Goal: Information Seeking & Learning: Learn about a topic

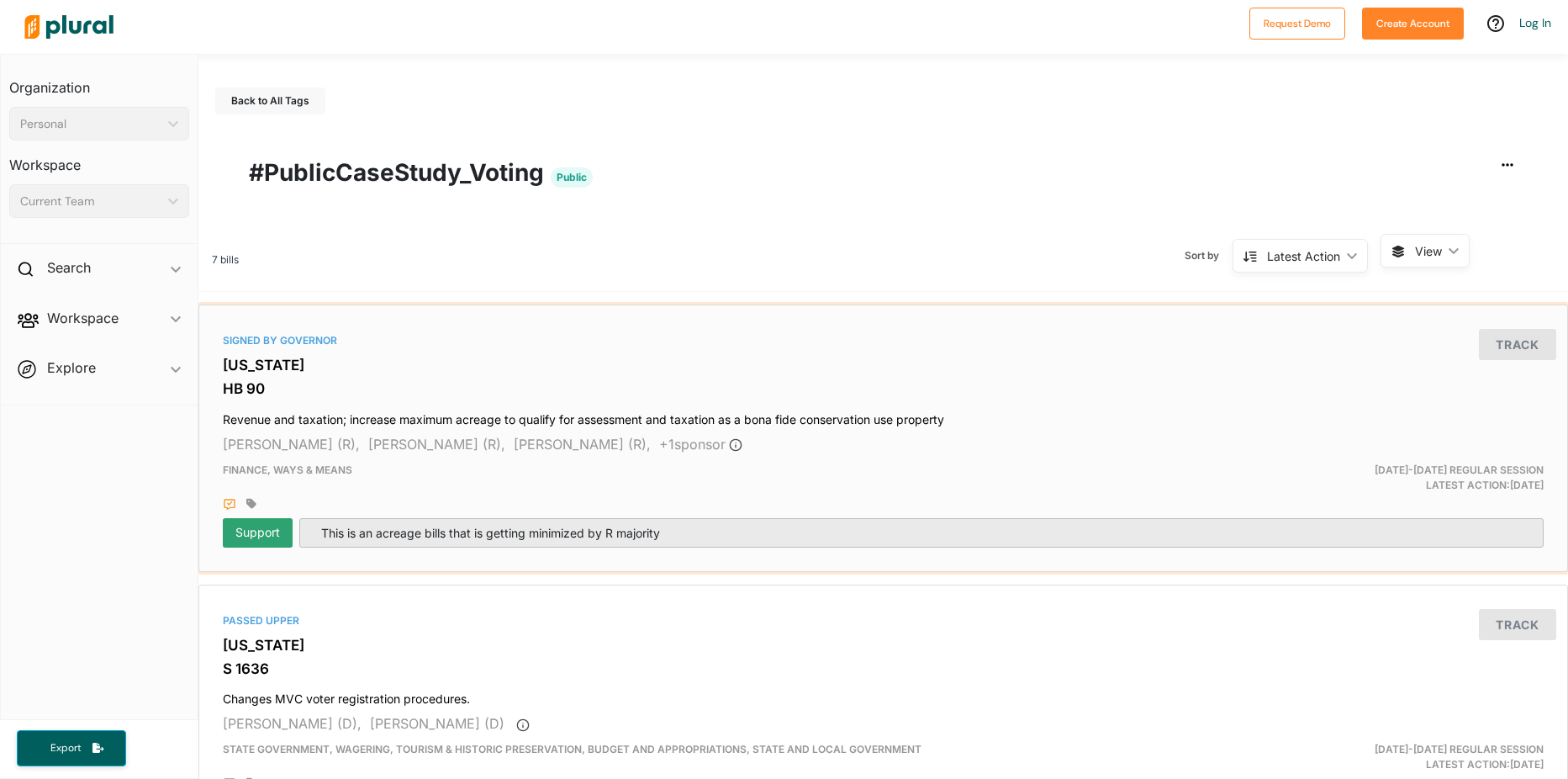
click at [442, 309] on div "Signed by Governor [US_STATE] HB 90 Revenue and taxation; increase maximum acre…" at bounding box center [883, 438] width 1370 height 267
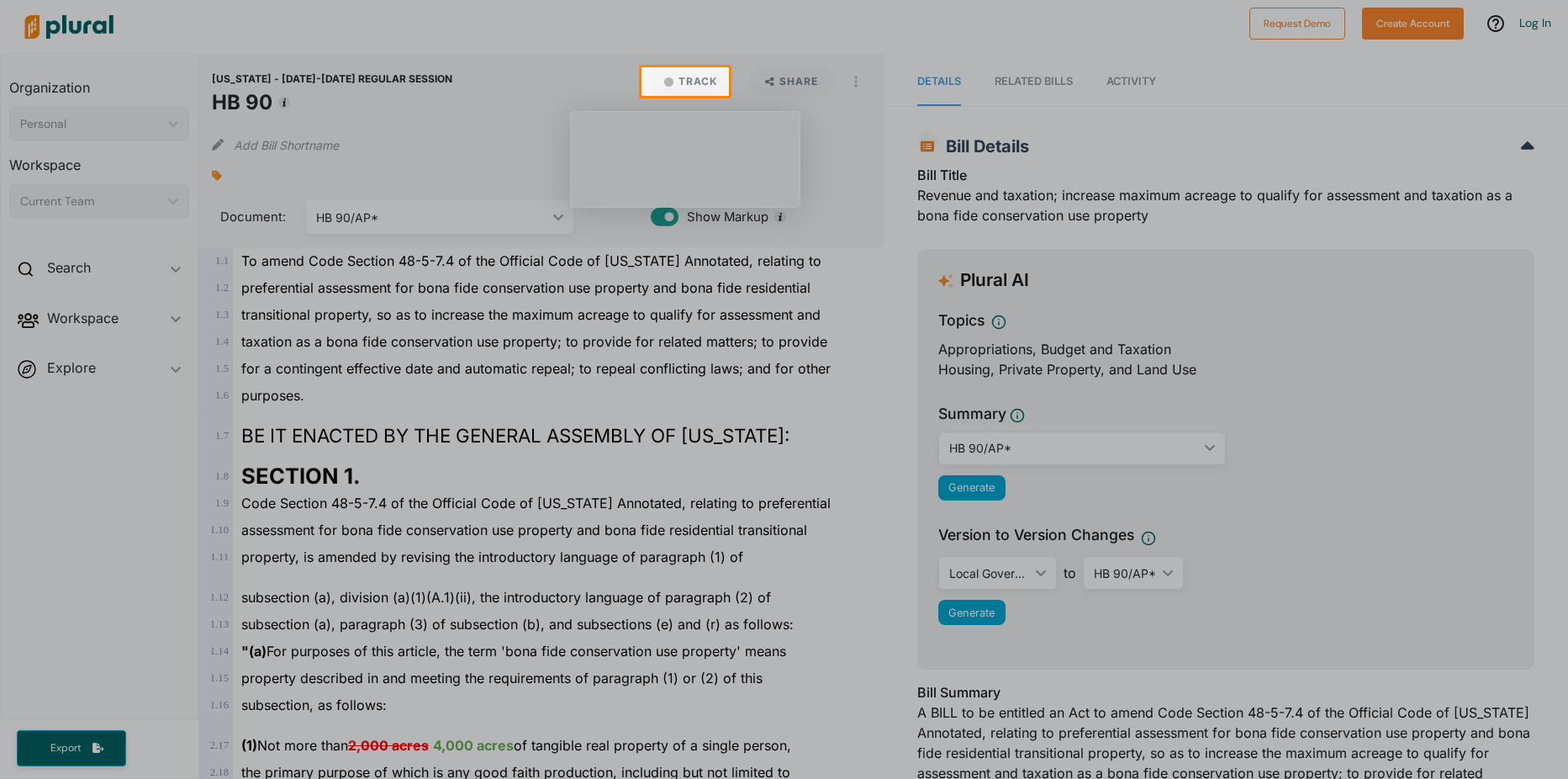
click at [783, 330] on div at bounding box center [784, 437] width 1568 height 682
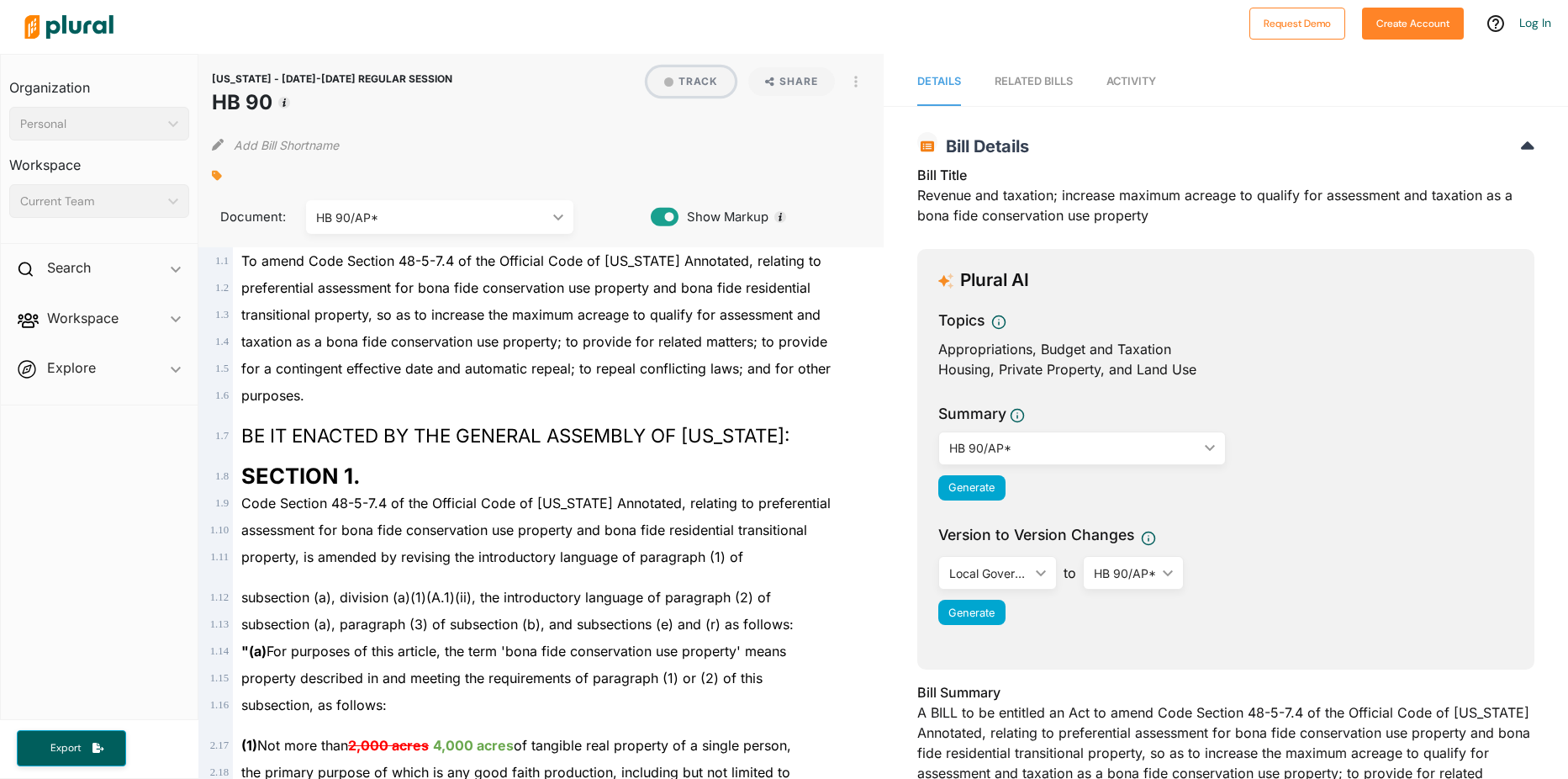
click at [688, 79] on button "Track" at bounding box center [690, 81] width 87 height 28
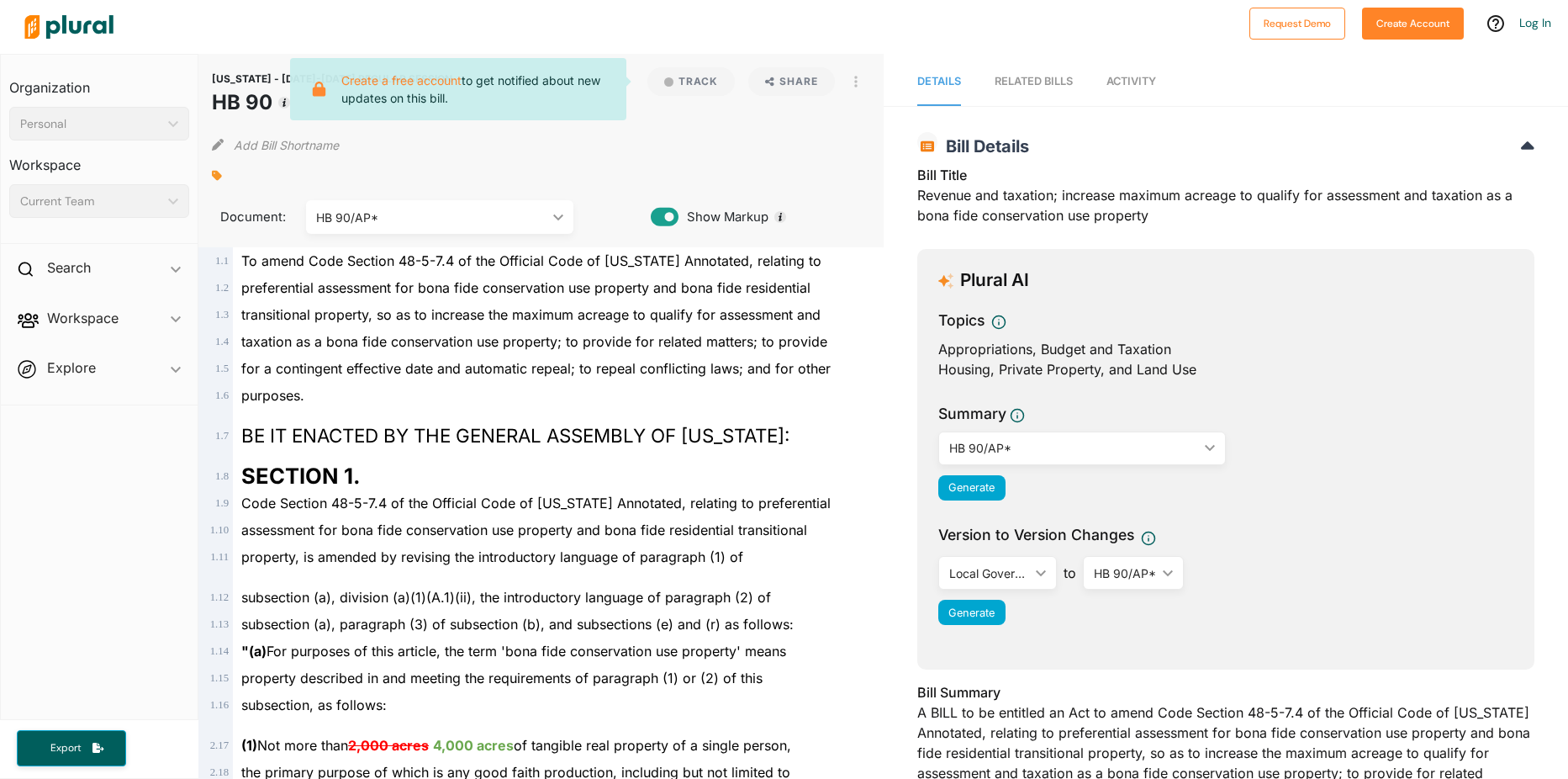
click at [586, 318] on span "transitional property, so as to increase the maximum acreage to qualify for ass…" at bounding box center [531, 315] width 579 height 17
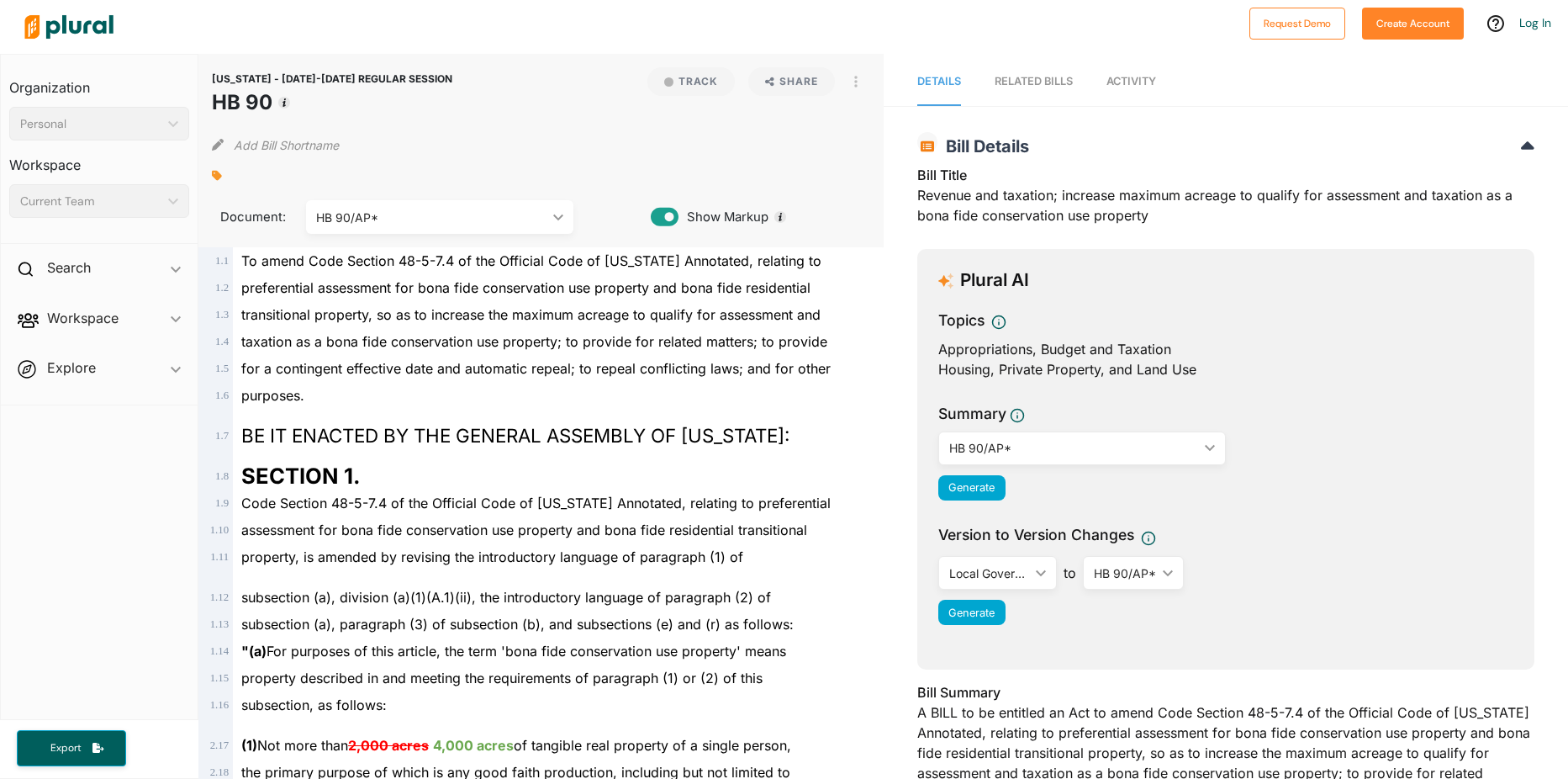
click at [664, 207] on icon at bounding box center [664, 216] width 28 height 25
click at [664, 214] on icon at bounding box center [664, 216] width 28 height 18
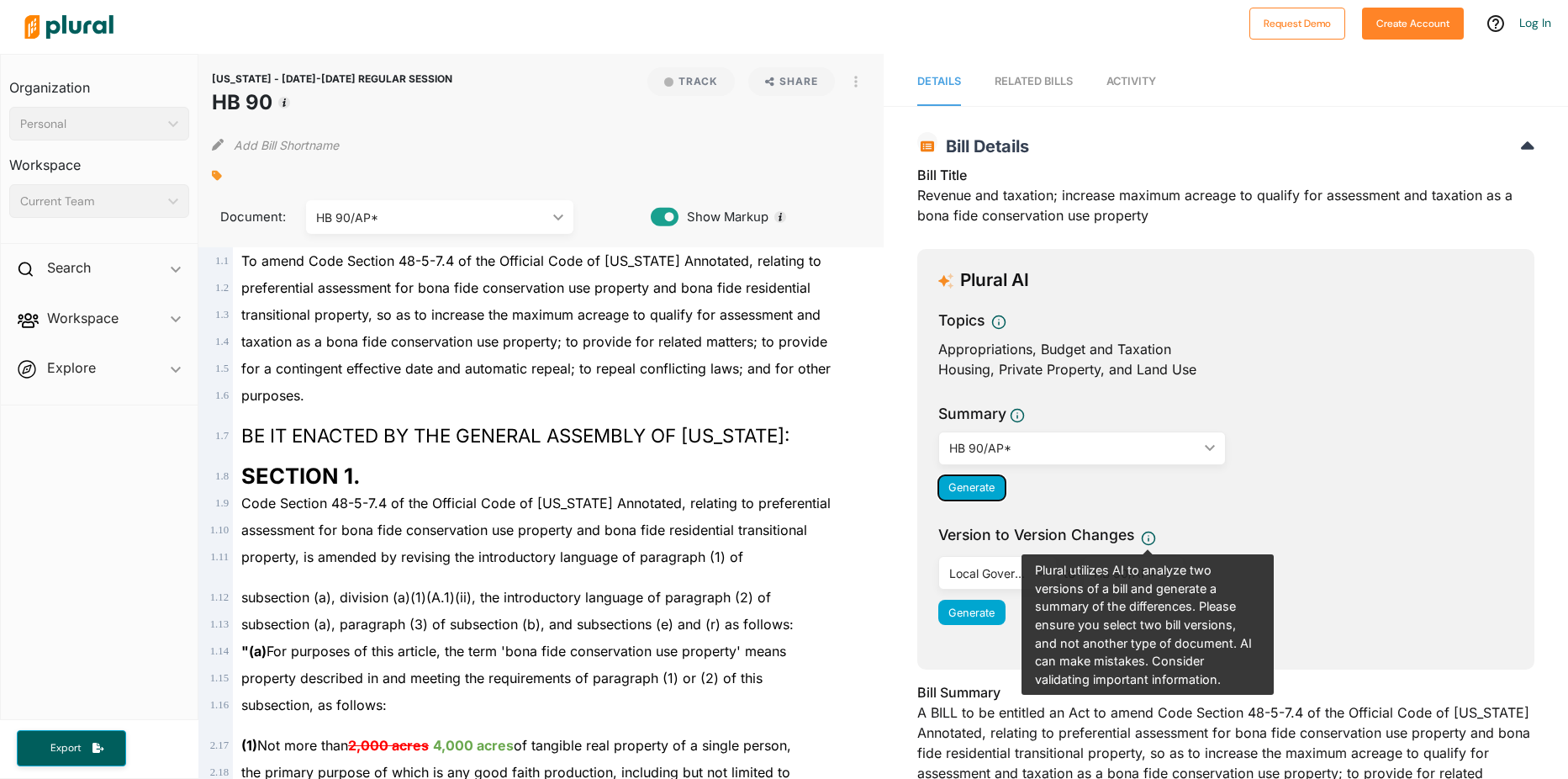
click at [979, 480] on button "Generate" at bounding box center [972, 487] width 67 height 25
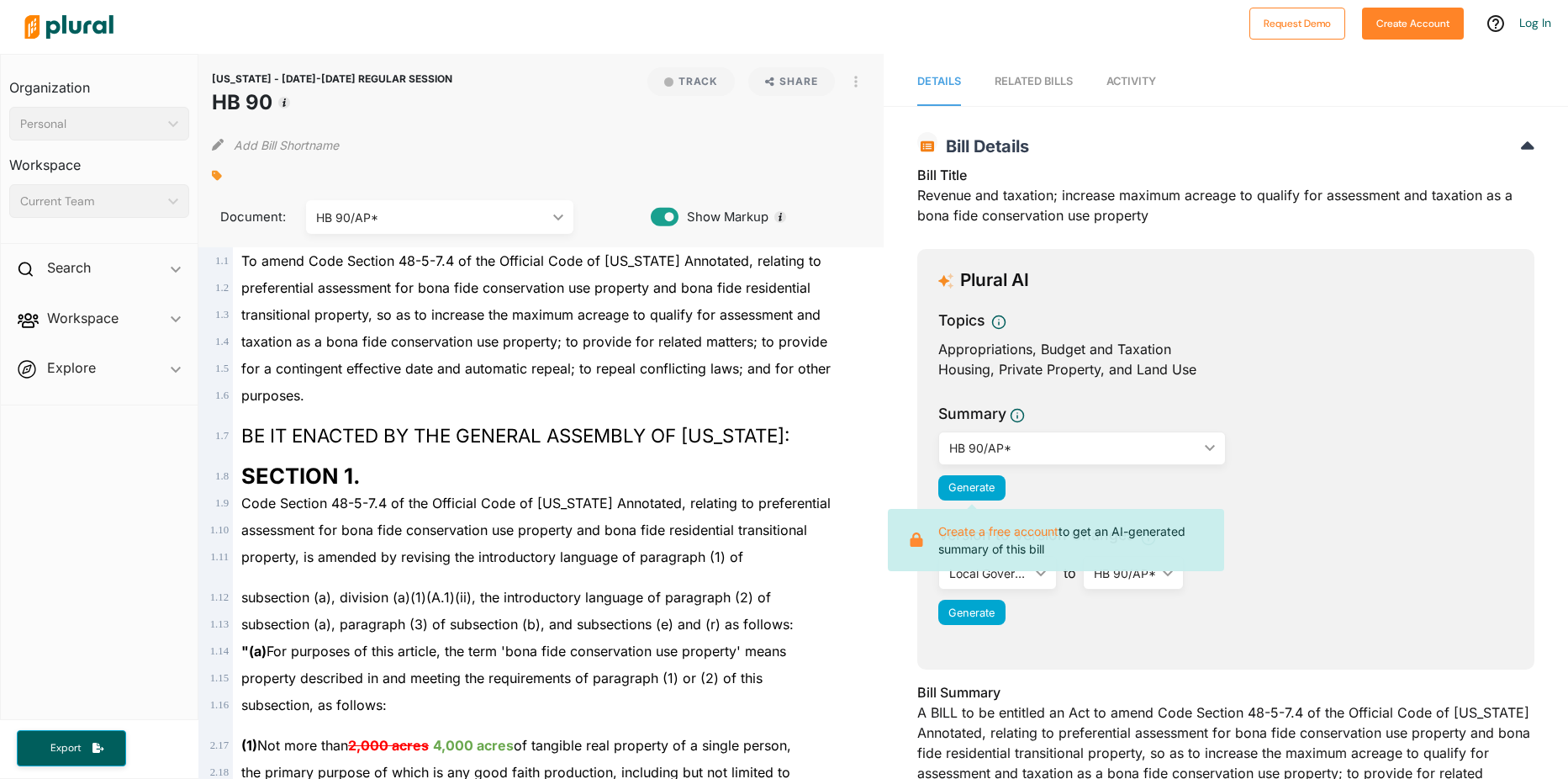
click at [1178, 462] on div "HB 90/AP* ic_keyboard_arrow_down" at bounding box center [1082, 448] width 288 height 34
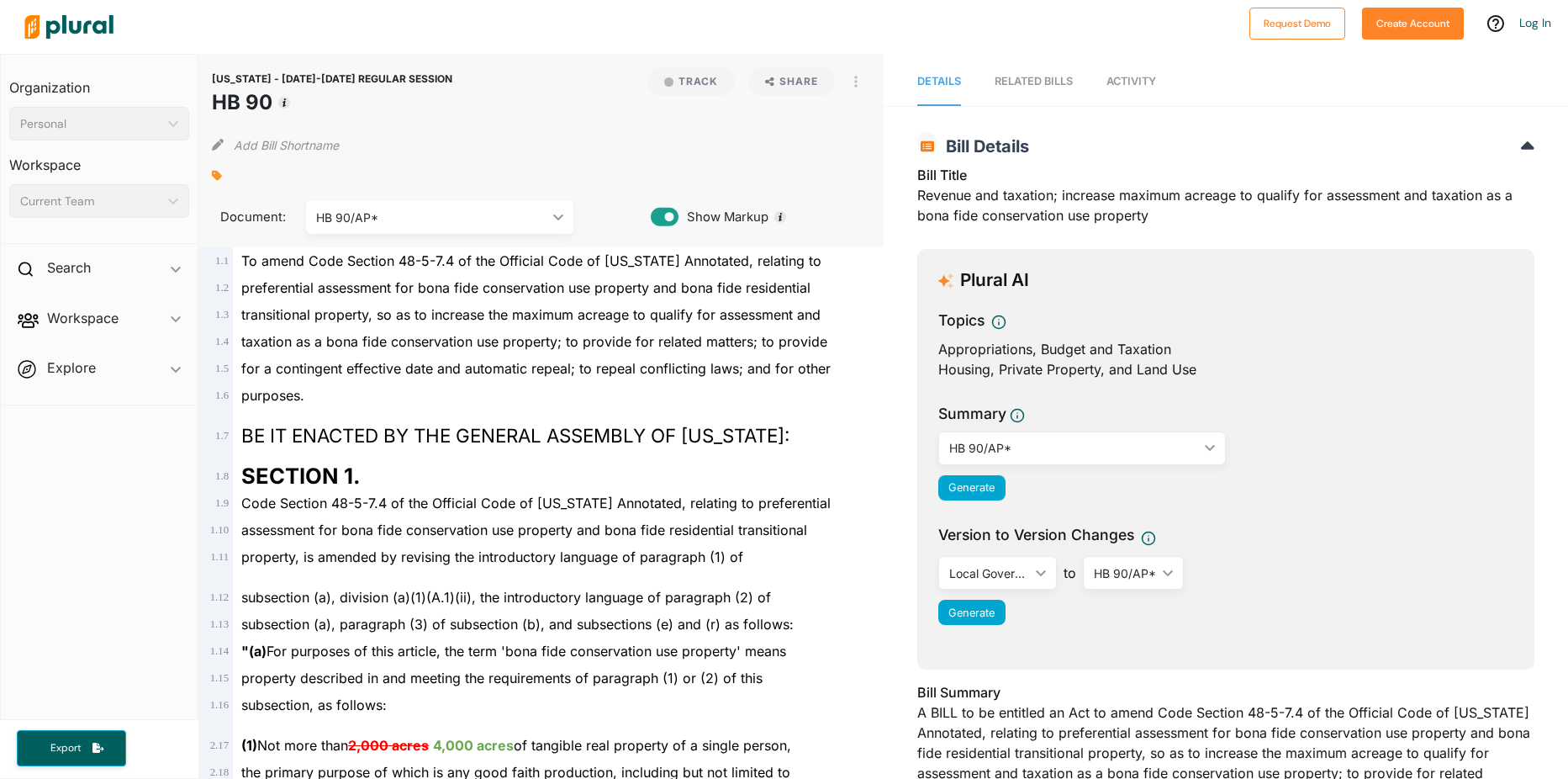
click at [1256, 493] on div "Generate" at bounding box center [1225, 487] width 575 height 25
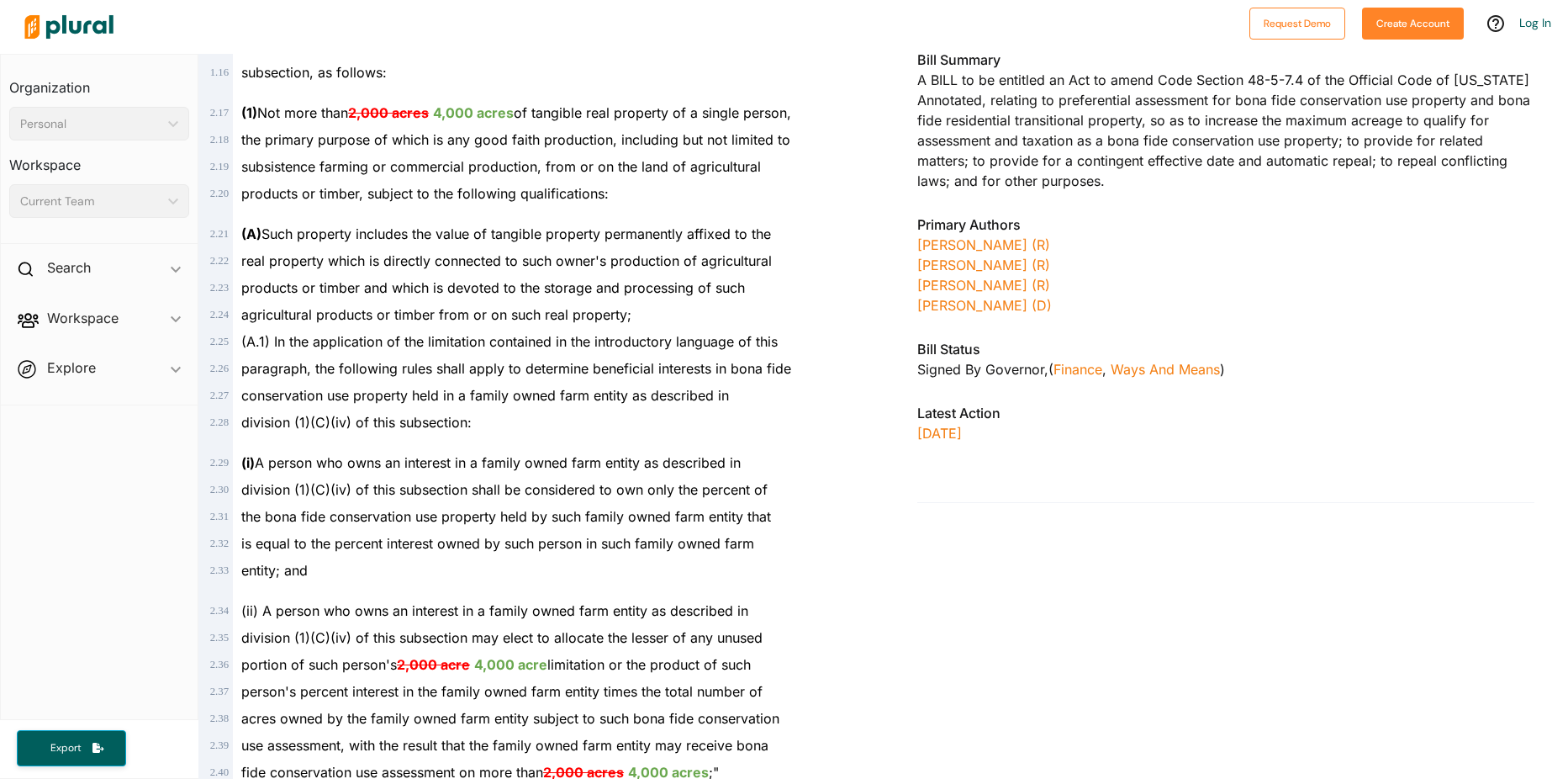
scroll to position [925, 0]
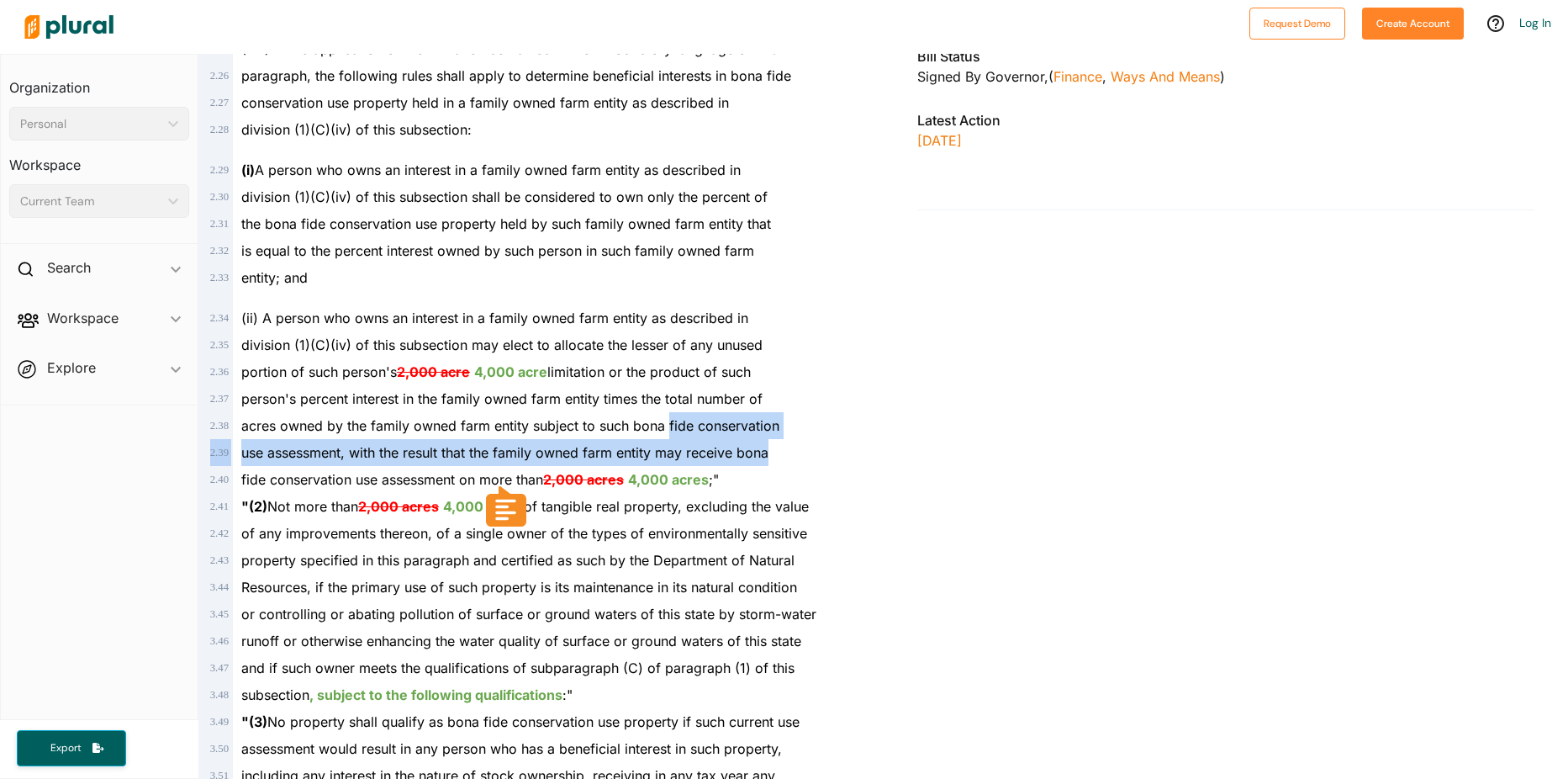
drag, startPoint x: 669, startPoint y: 424, endPoint x: 781, endPoint y: 451, distance: 115.2
click at [781, 451] on div "1 . 1 To amend Code Section 48-5-7.4 of the Official Code of [US_STATE] Annotat…" at bounding box center [540, 513] width 671 height 2381
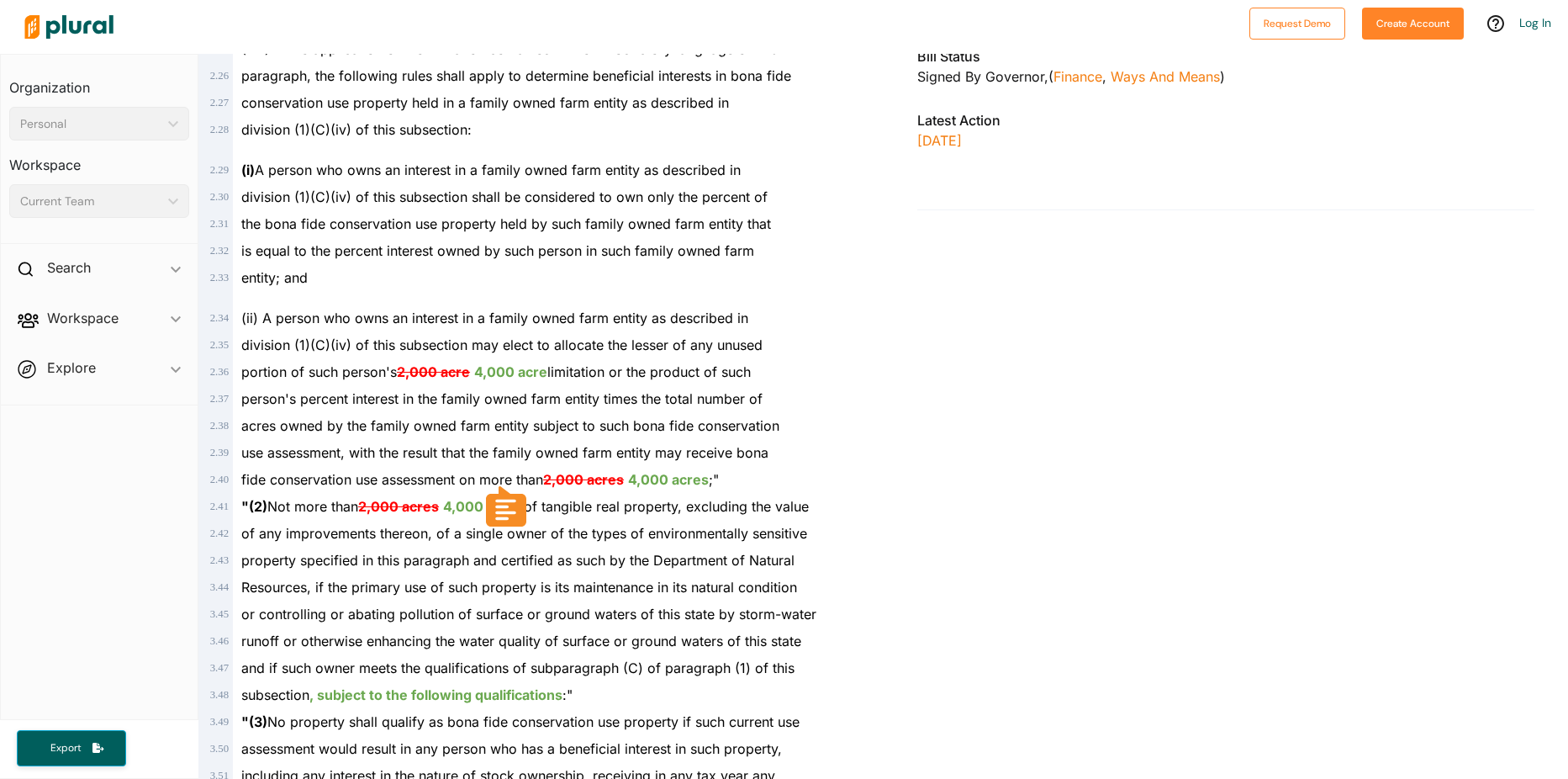
click at [492, 511] on icon at bounding box center [506, 506] width 29 height 30
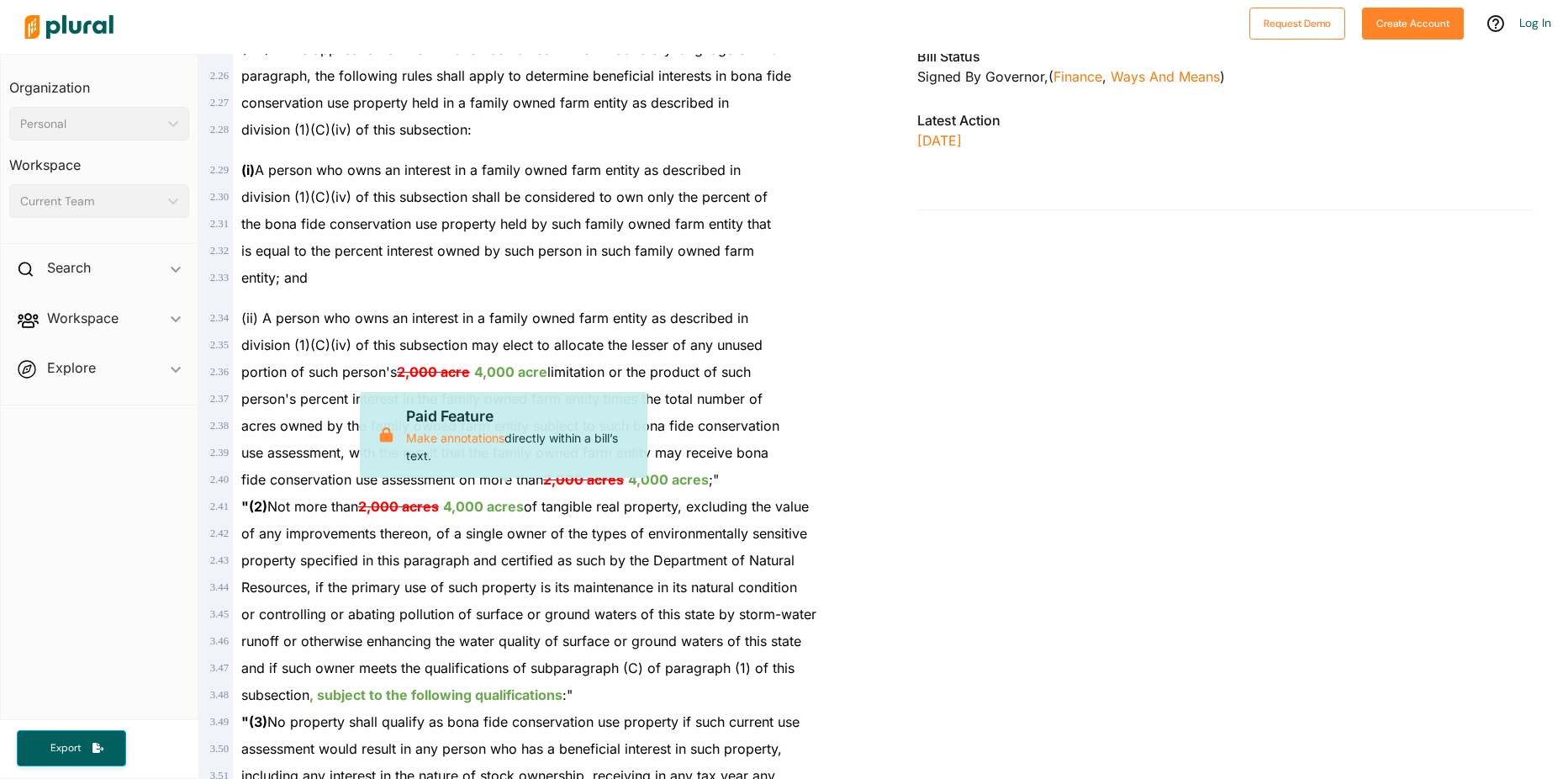
click at [870, 533] on div "1 . 1 To amend Code Section 48-5-7.4 of the Official Code of [US_STATE] Annotat…" at bounding box center [540, 513] width 671 height 2381
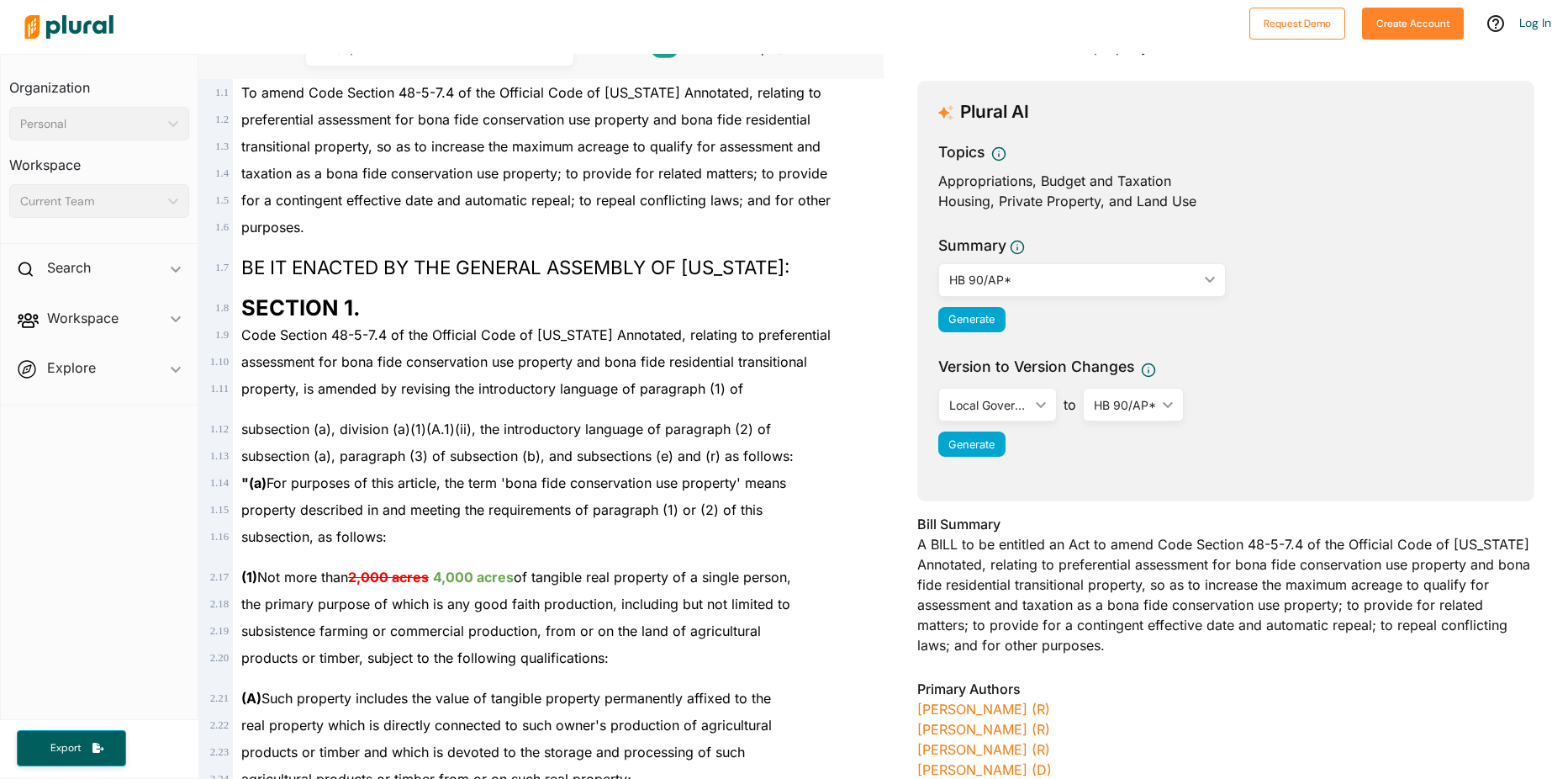
scroll to position [0, 0]
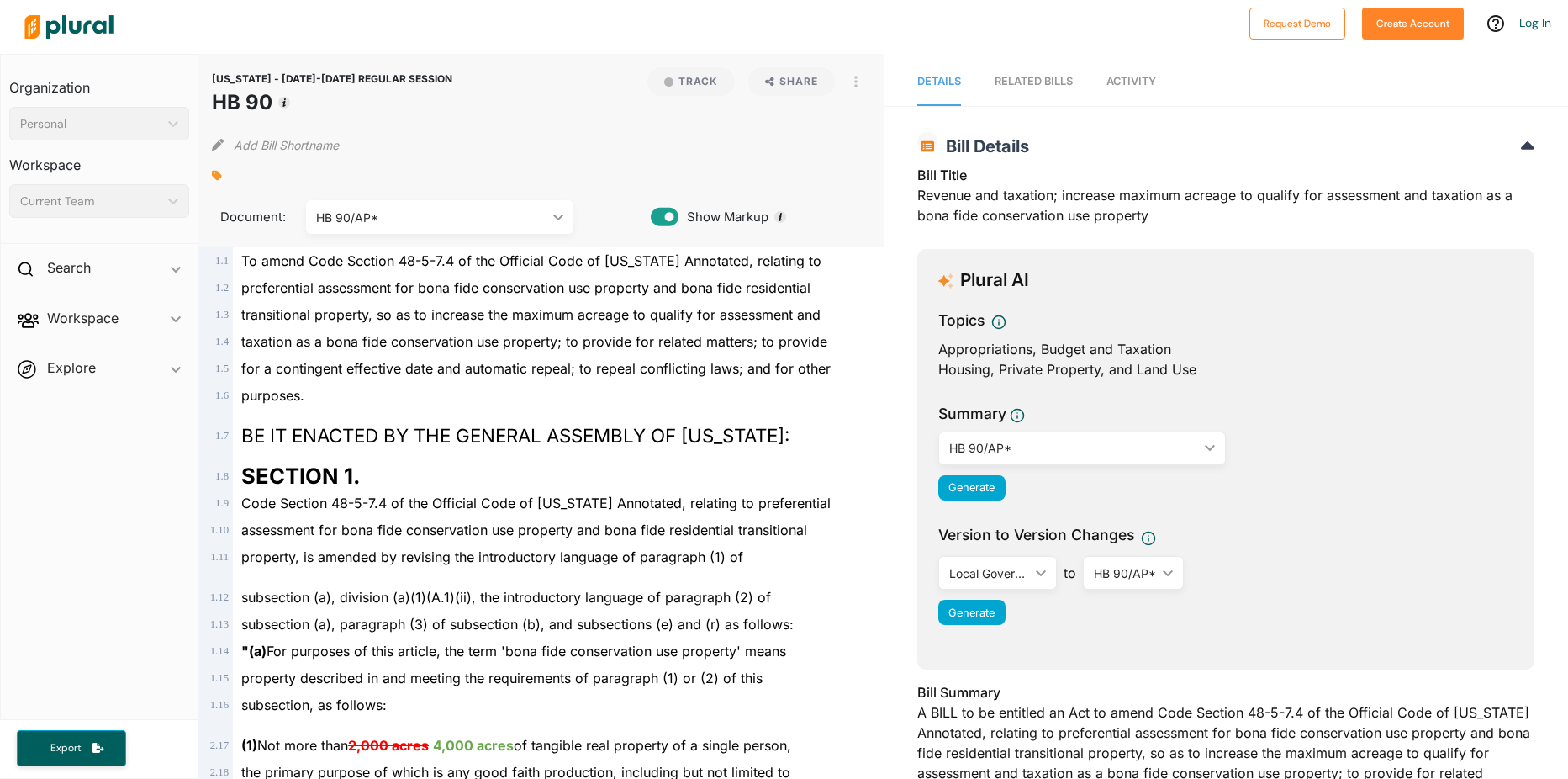
click at [1037, 93] on link "RELATED BILLS" at bounding box center [1033, 82] width 78 height 48
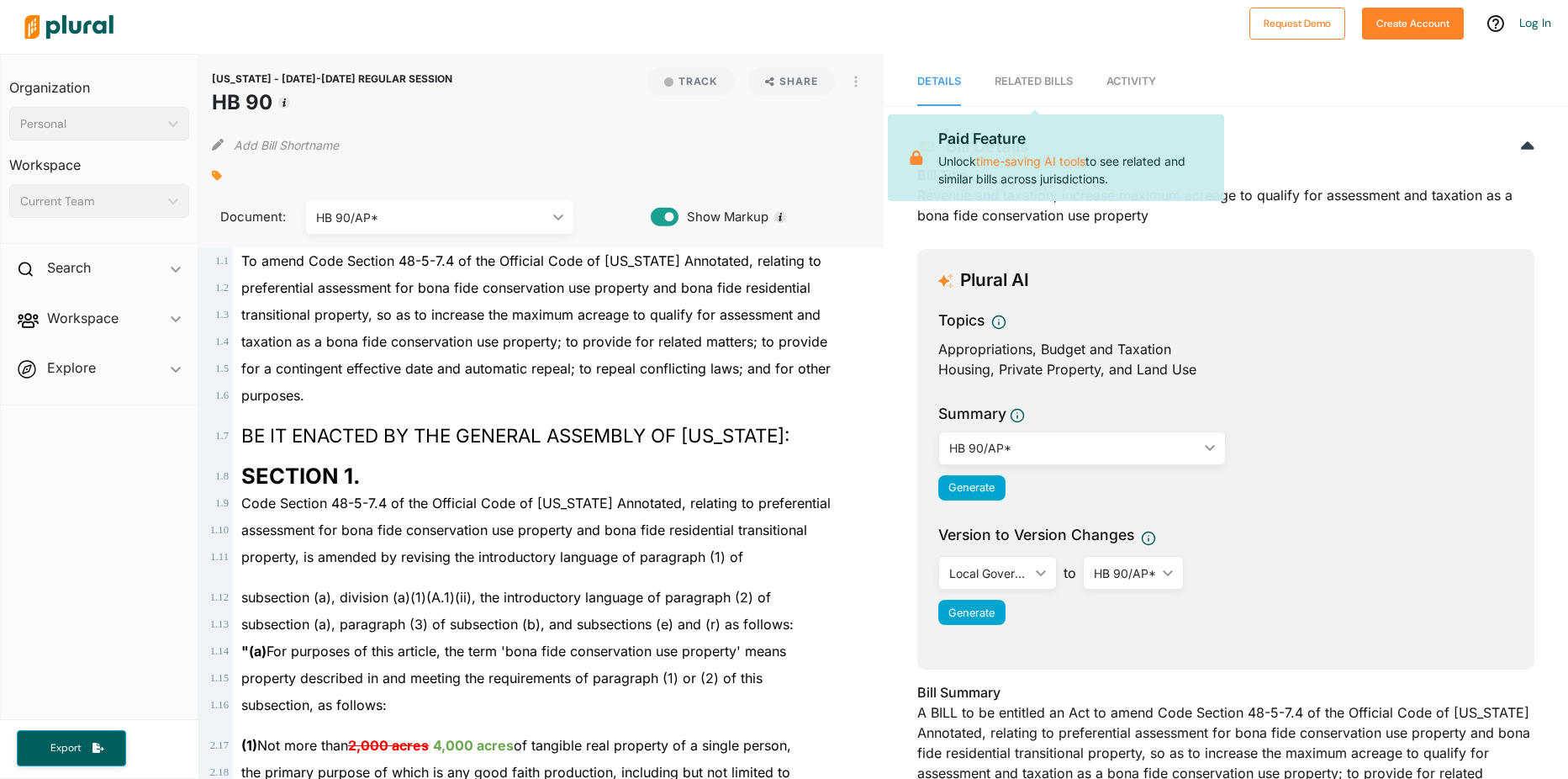
click at [1129, 78] on span "Activity" at bounding box center [1131, 81] width 50 height 13
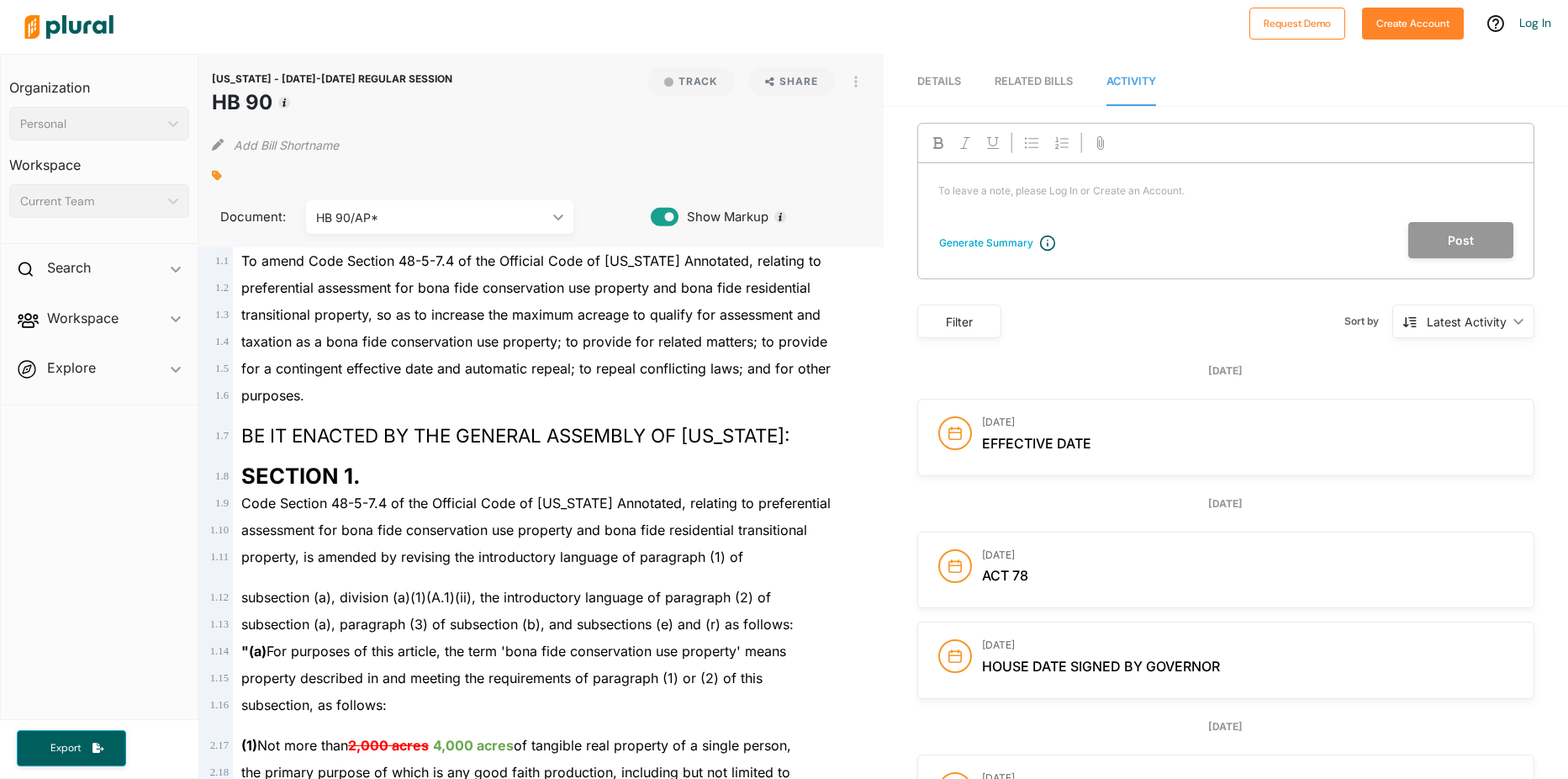
click at [1024, 84] on div "RELATED BILLS" at bounding box center [1033, 81] width 78 height 16
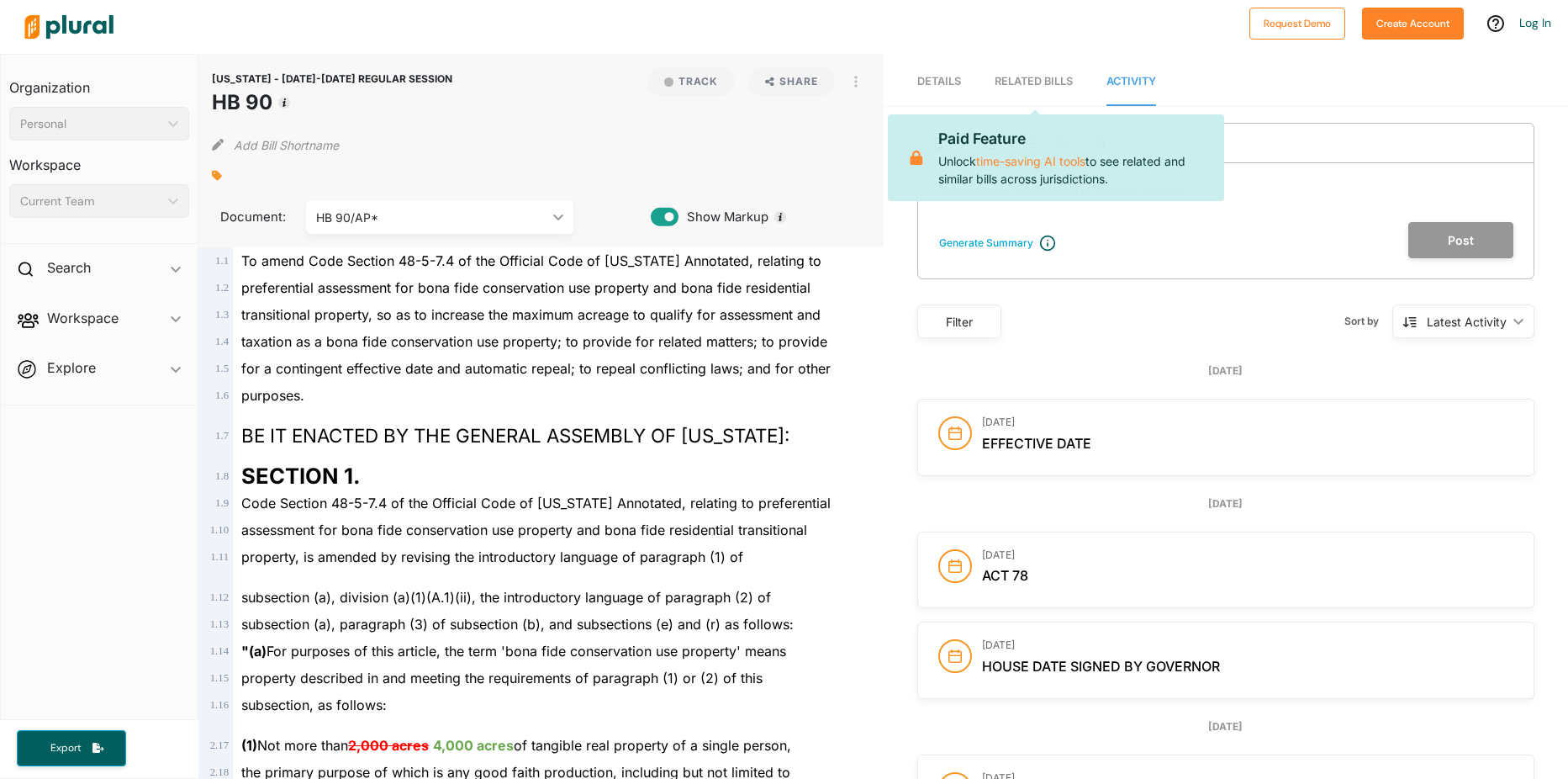
click at [936, 84] on span "Details" at bounding box center [939, 81] width 44 height 13
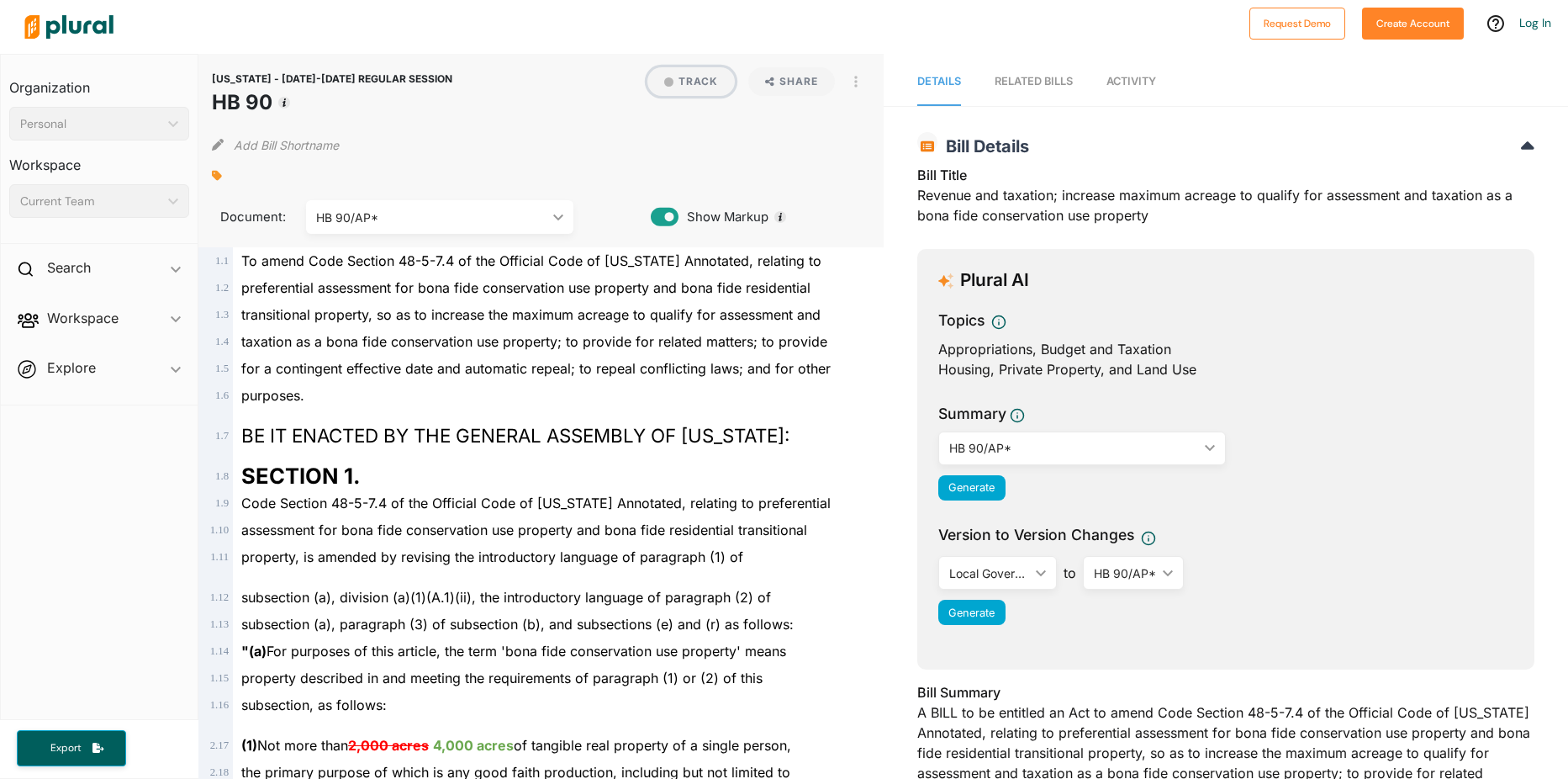
click at [691, 76] on button "Track" at bounding box center [690, 81] width 87 height 28
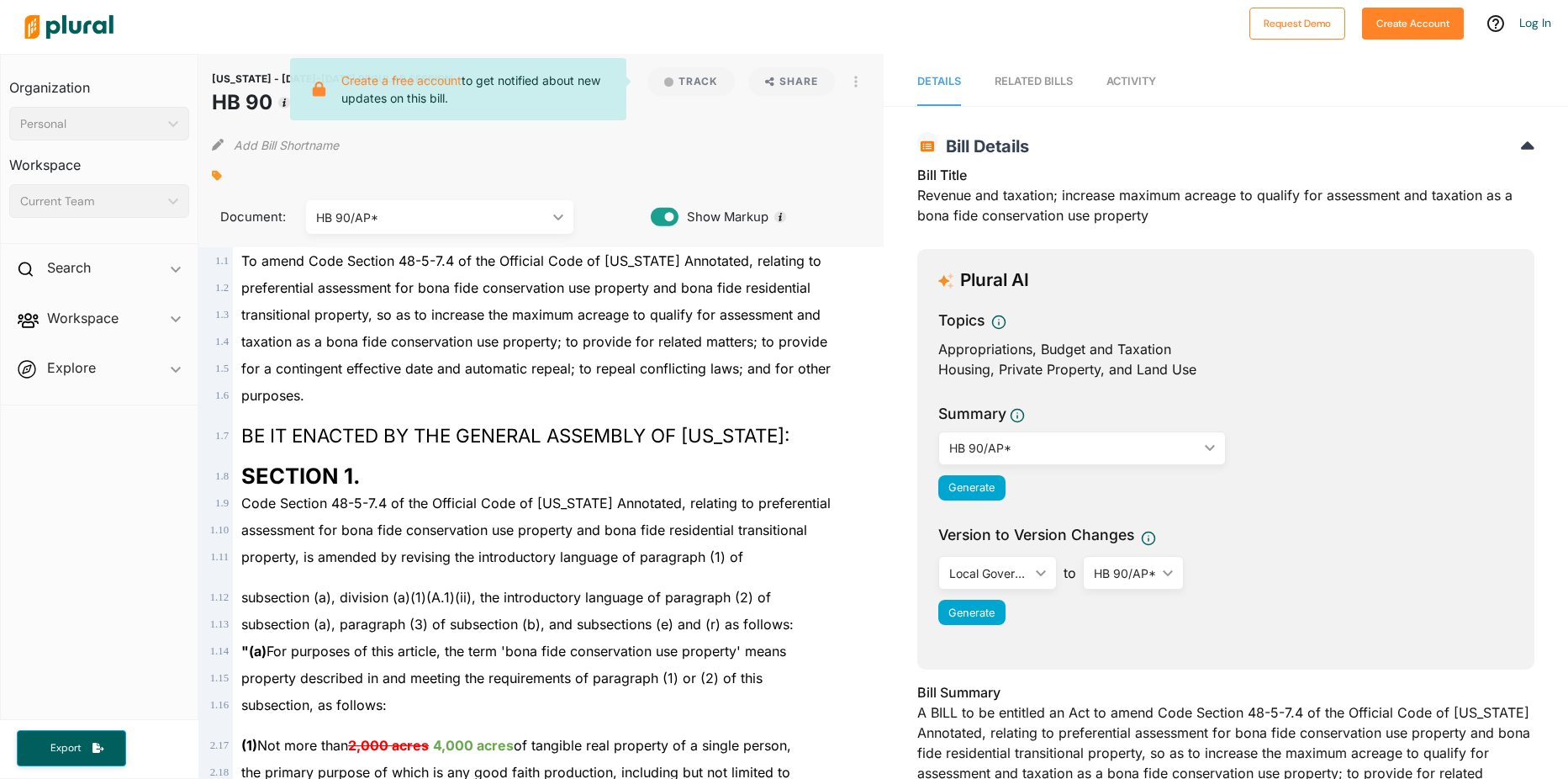
click at [694, 134] on div "Add Bill Shortname" at bounding box center [540, 140] width 657 height 34
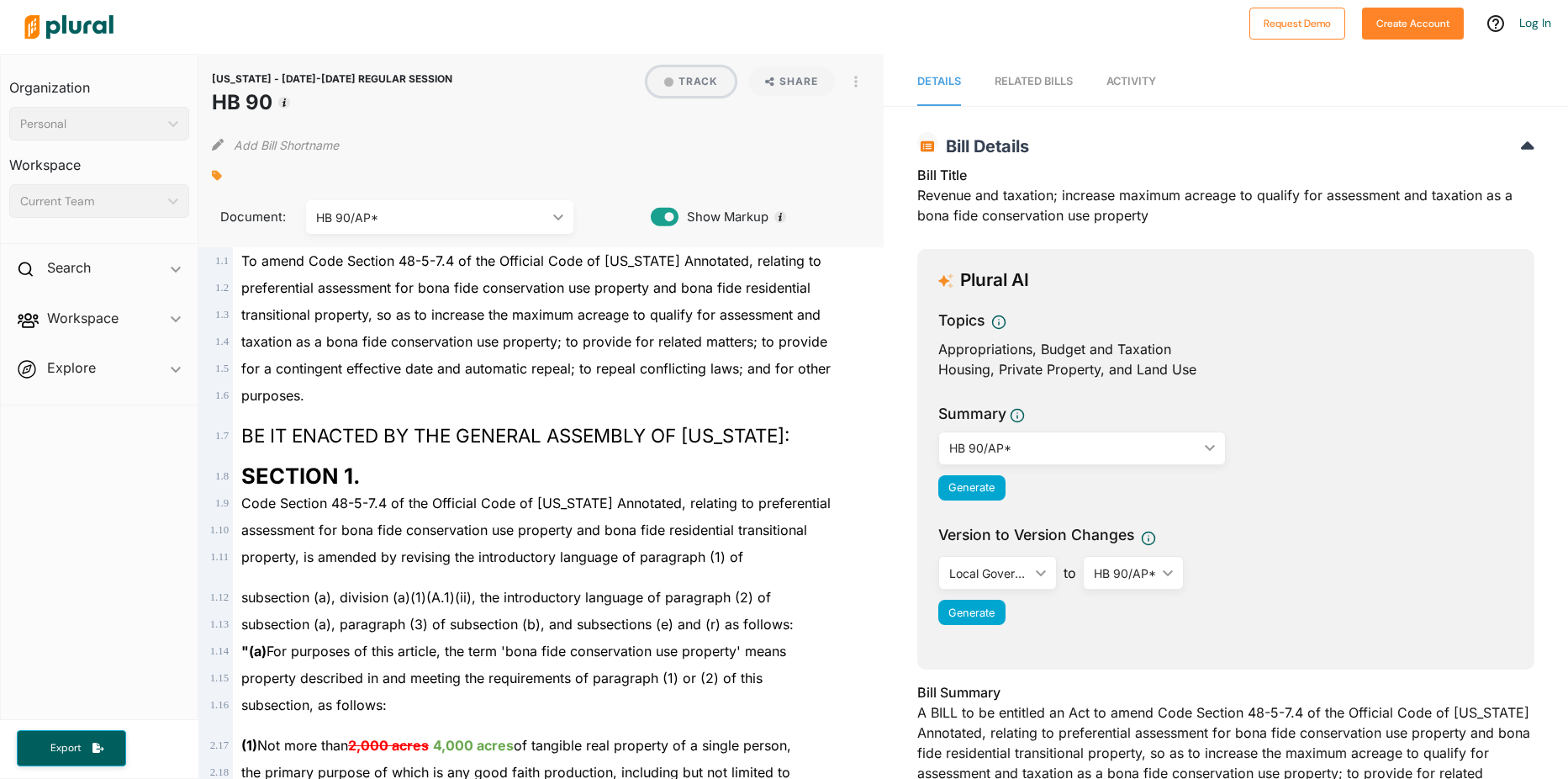
click at [707, 81] on button "Track" at bounding box center [690, 81] width 87 height 28
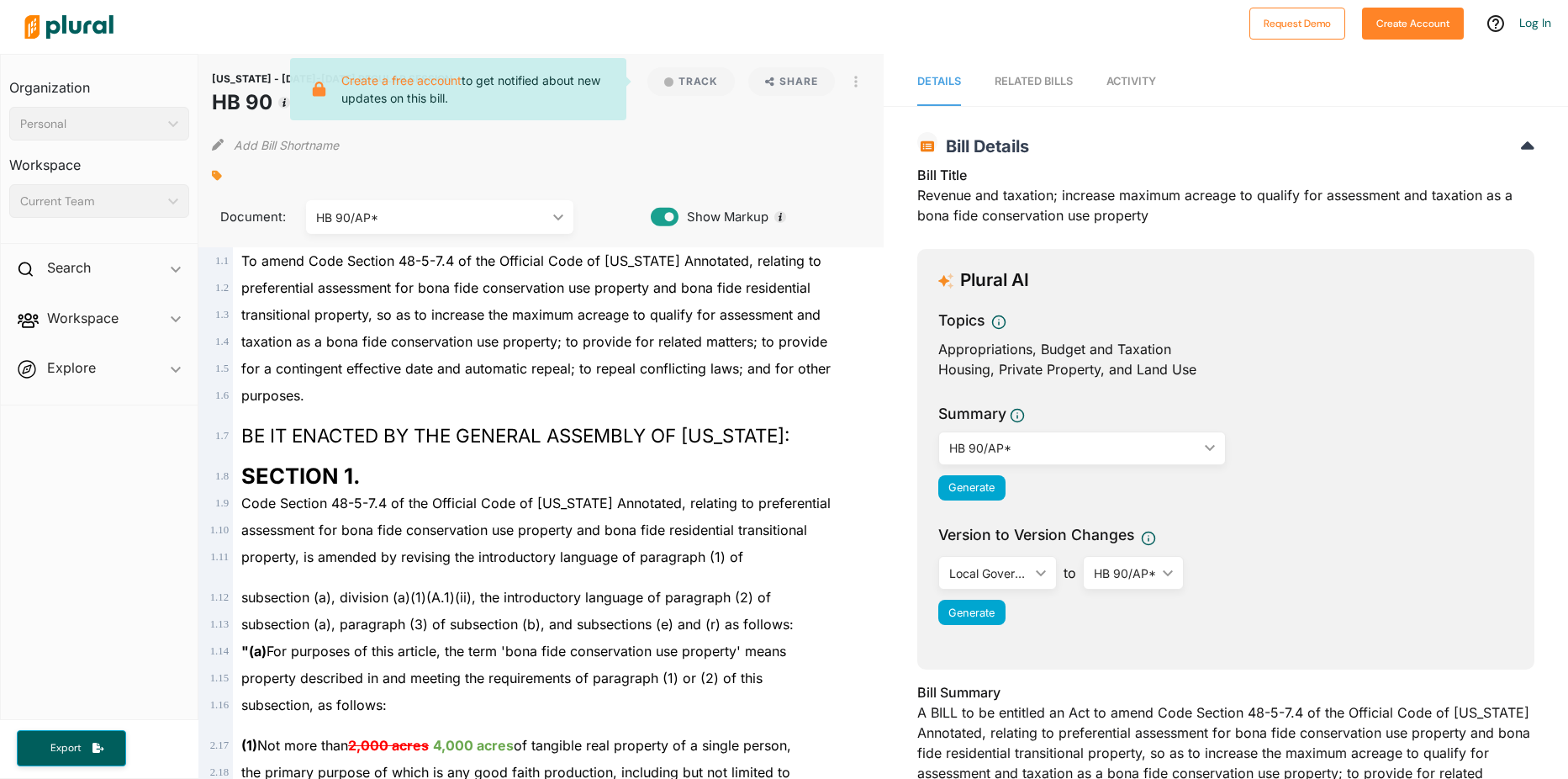
click at [704, 158] on div "[US_STATE] - [DATE]-[DATE] REGULAR SESSION HB 90 Track Create a free account to…" at bounding box center [540, 150] width 684 height 193
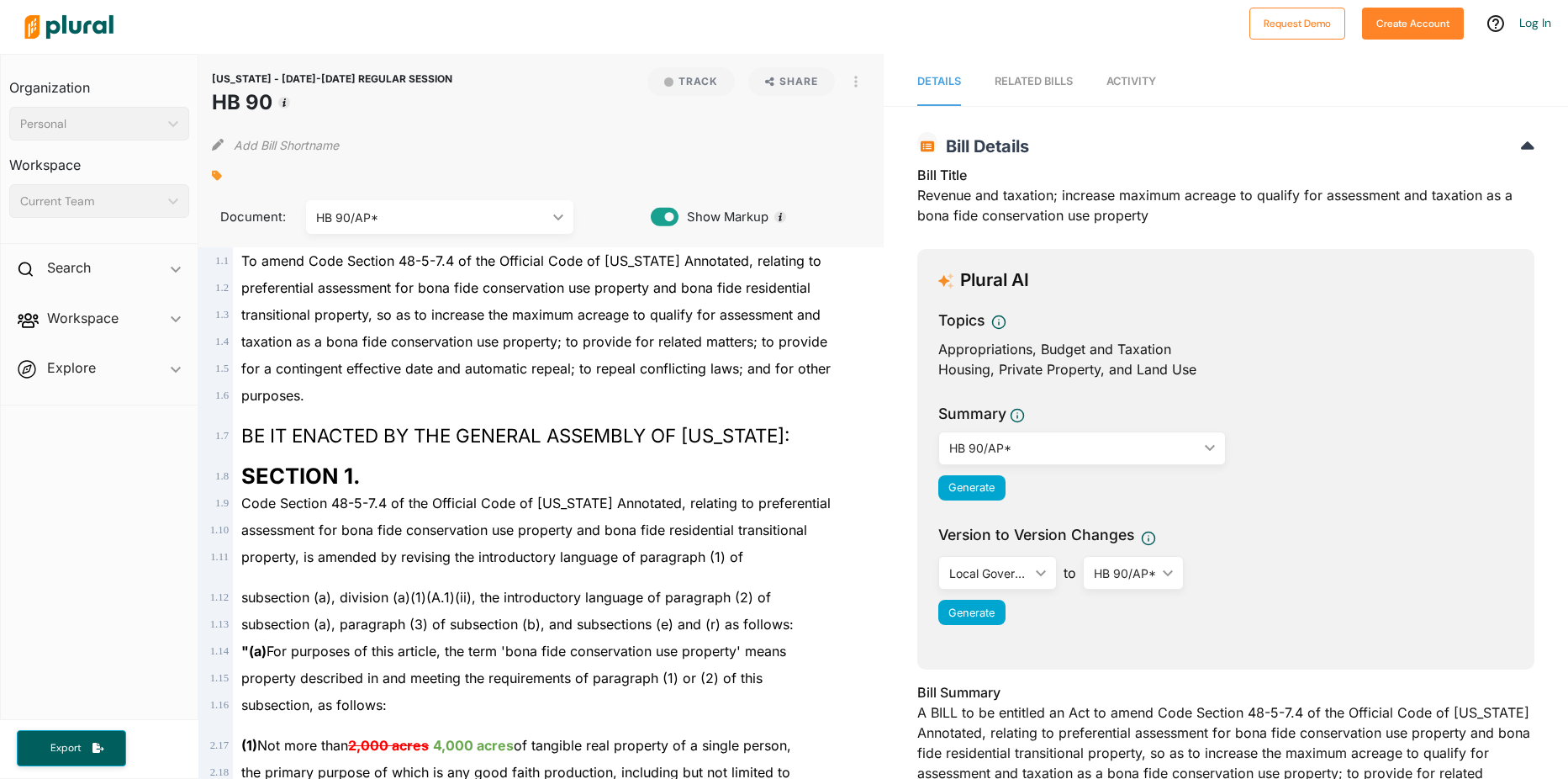
click at [1041, 90] on link "RELATED BILLS" at bounding box center [1033, 82] width 78 height 48
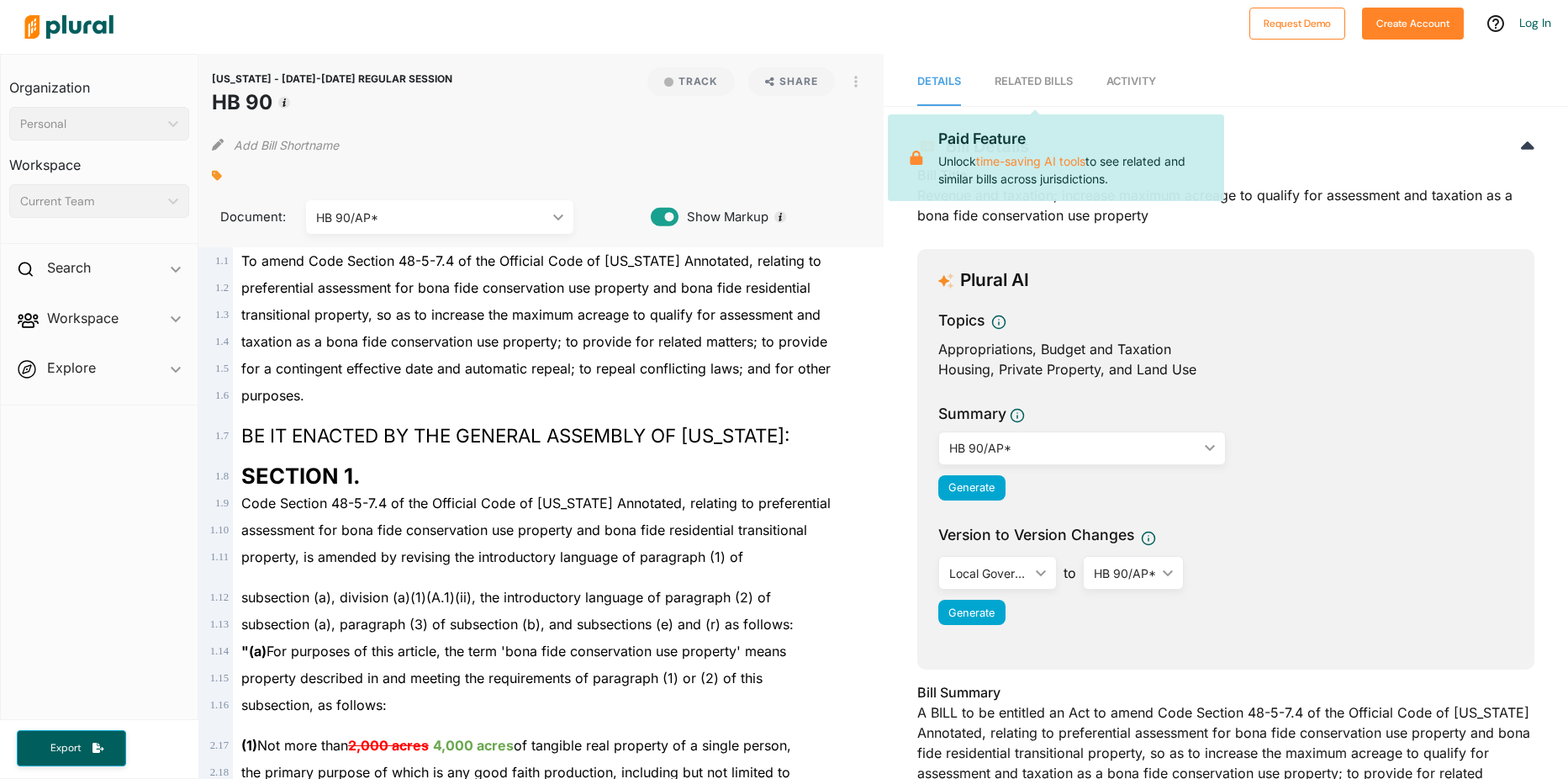
click at [1147, 265] on div "Plural AI Topics Appropriations, Budget and Taxation Housing, Private Property,…" at bounding box center [1226, 459] width 617 height 421
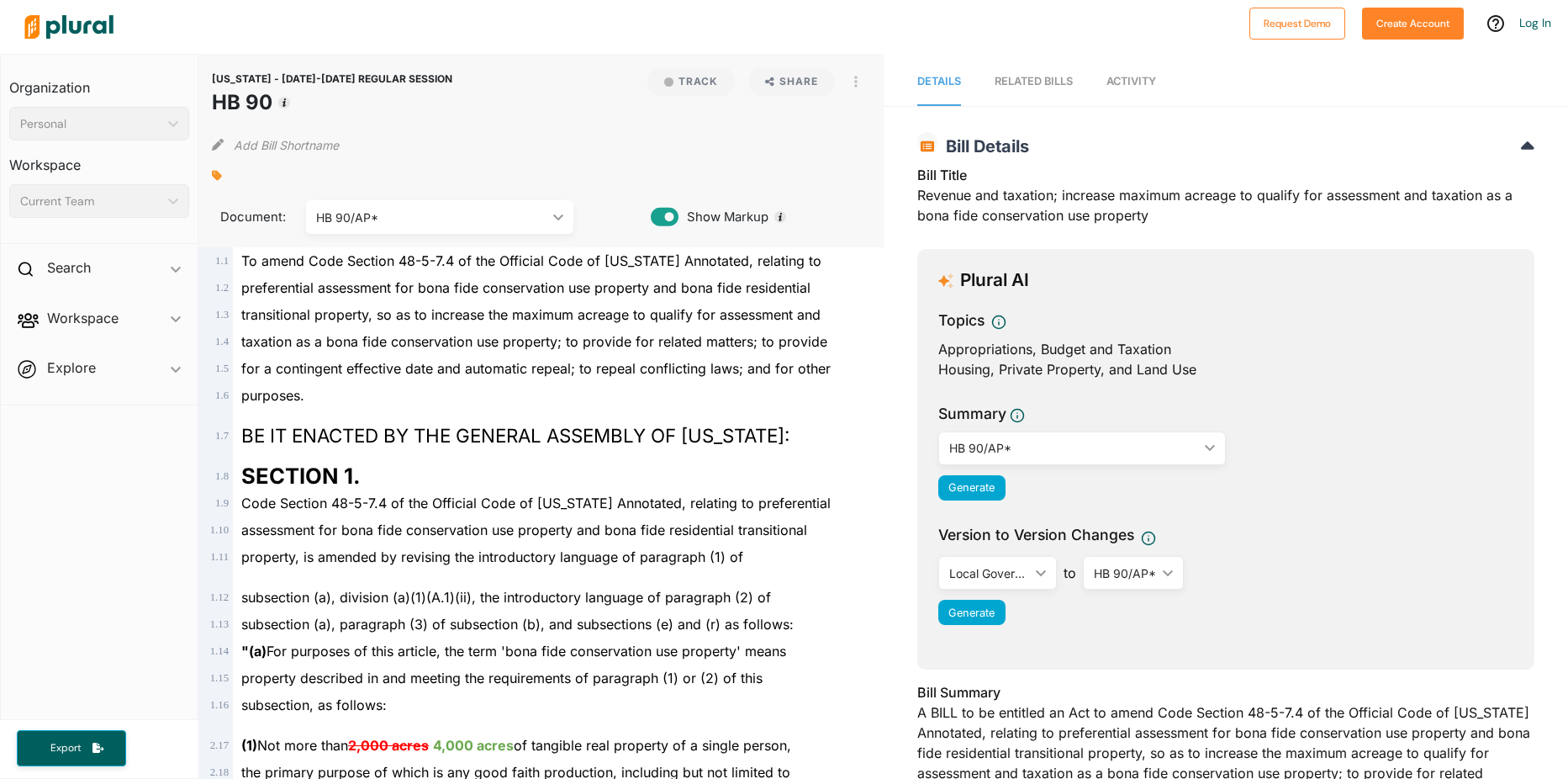
click at [1001, 87] on div "RELATED BILLS" at bounding box center [1033, 81] width 78 height 16
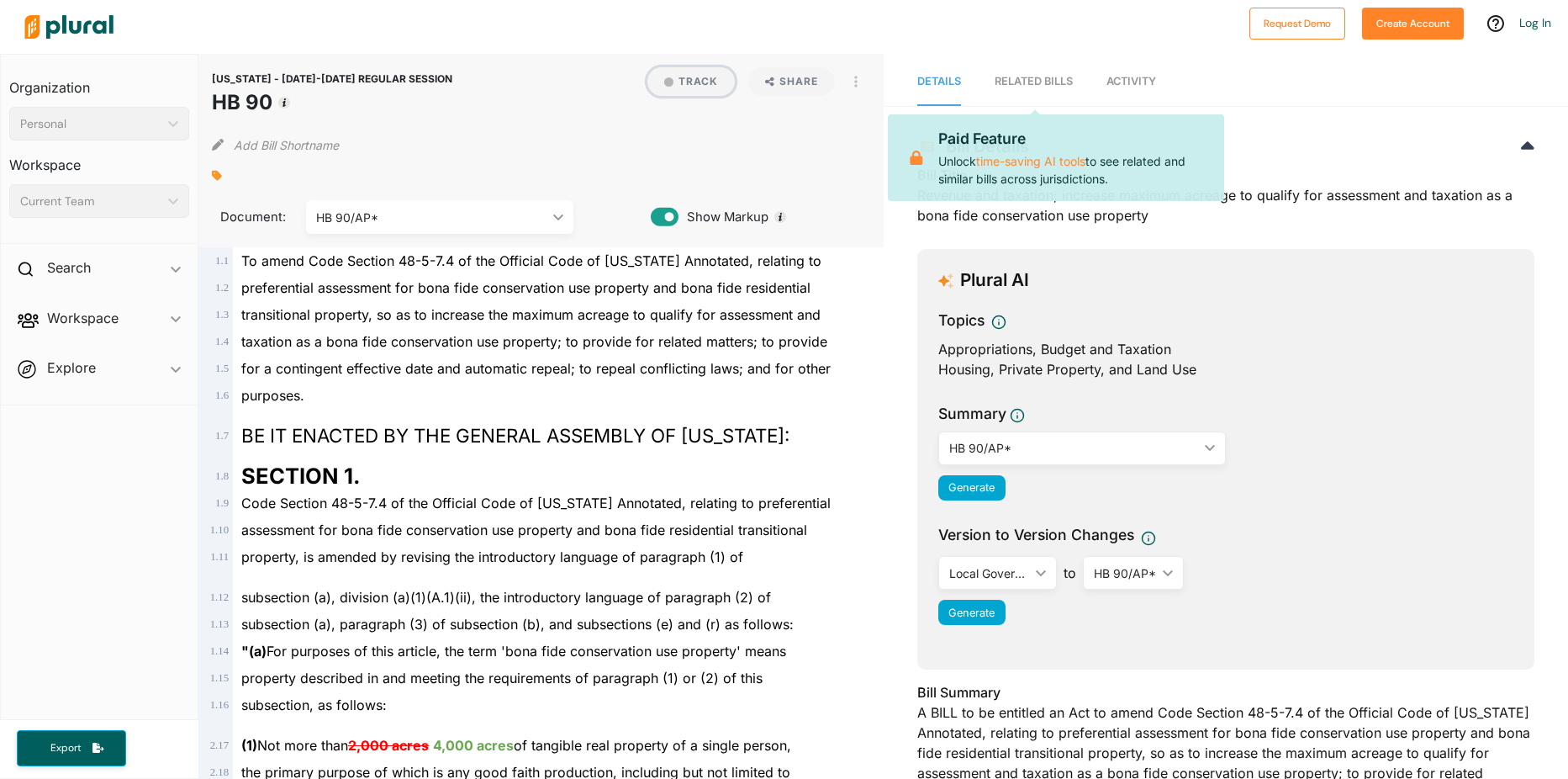
click at [679, 72] on button "Track" at bounding box center [690, 81] width 87 height 28
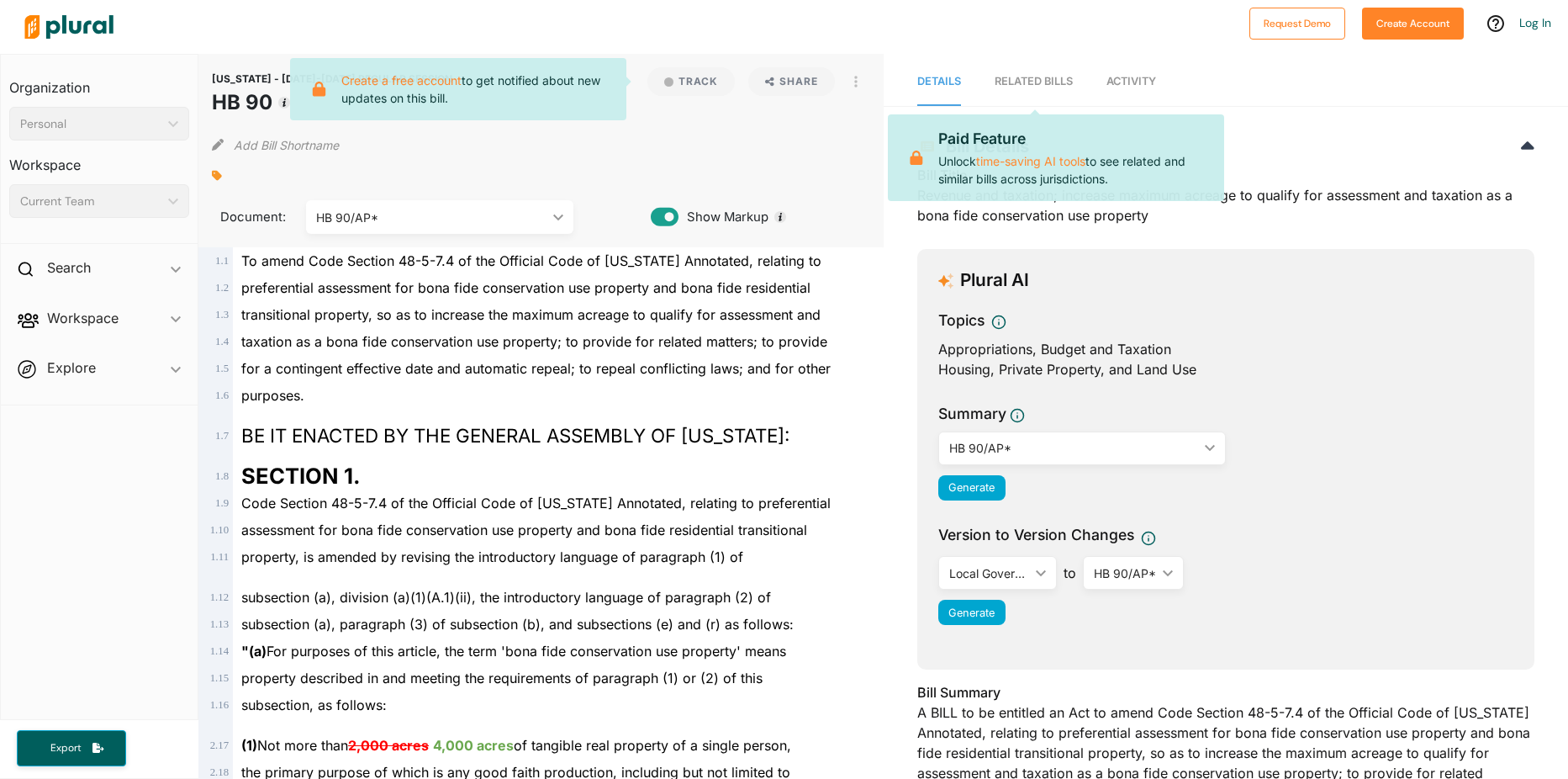
click at [1053, 92] on link "RELATED BILLS" at bounding box center [1033, 82] width 78 height 48
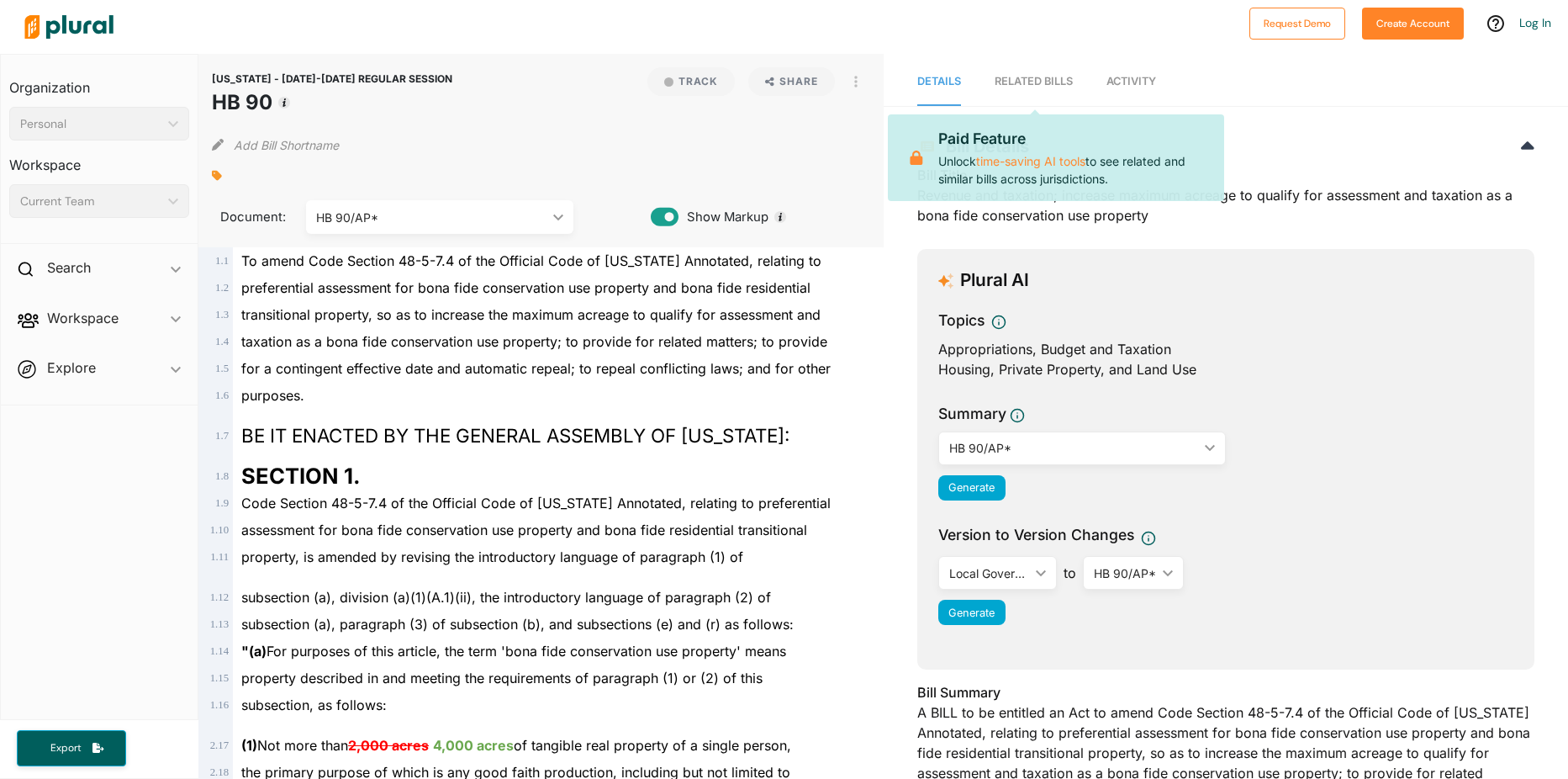
click at [1374, 116] on div "Details RELATED BILLS Activity [US_STATE] - [DATE]-[DATE] REGULAR SESSION HB 90…" at bounding box center [1226, 594] width 684 height 1081
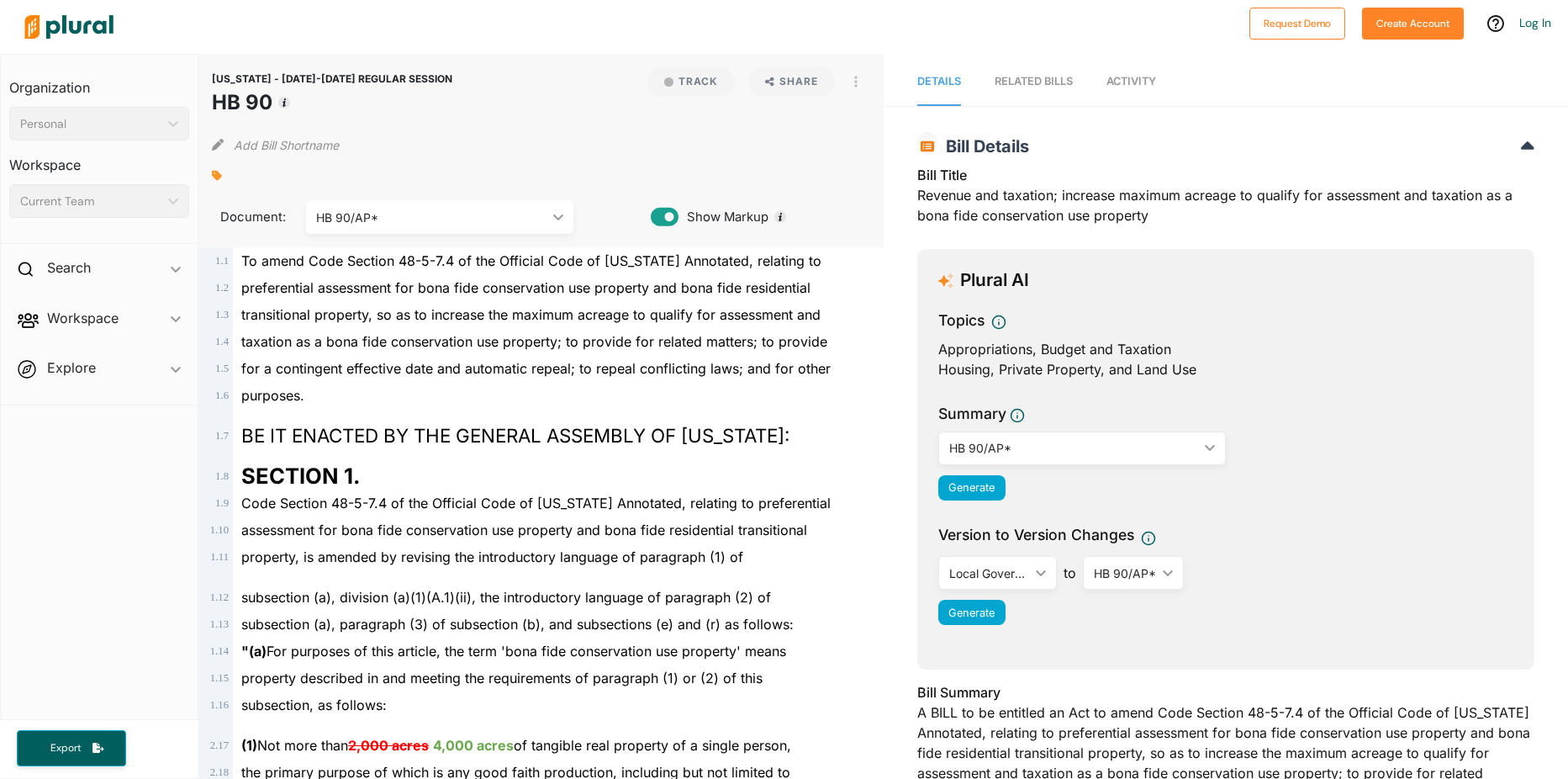
click at [1015, 90] on link "RELATED BILLS" at bounding box center [1033, 82] width 78 height 48
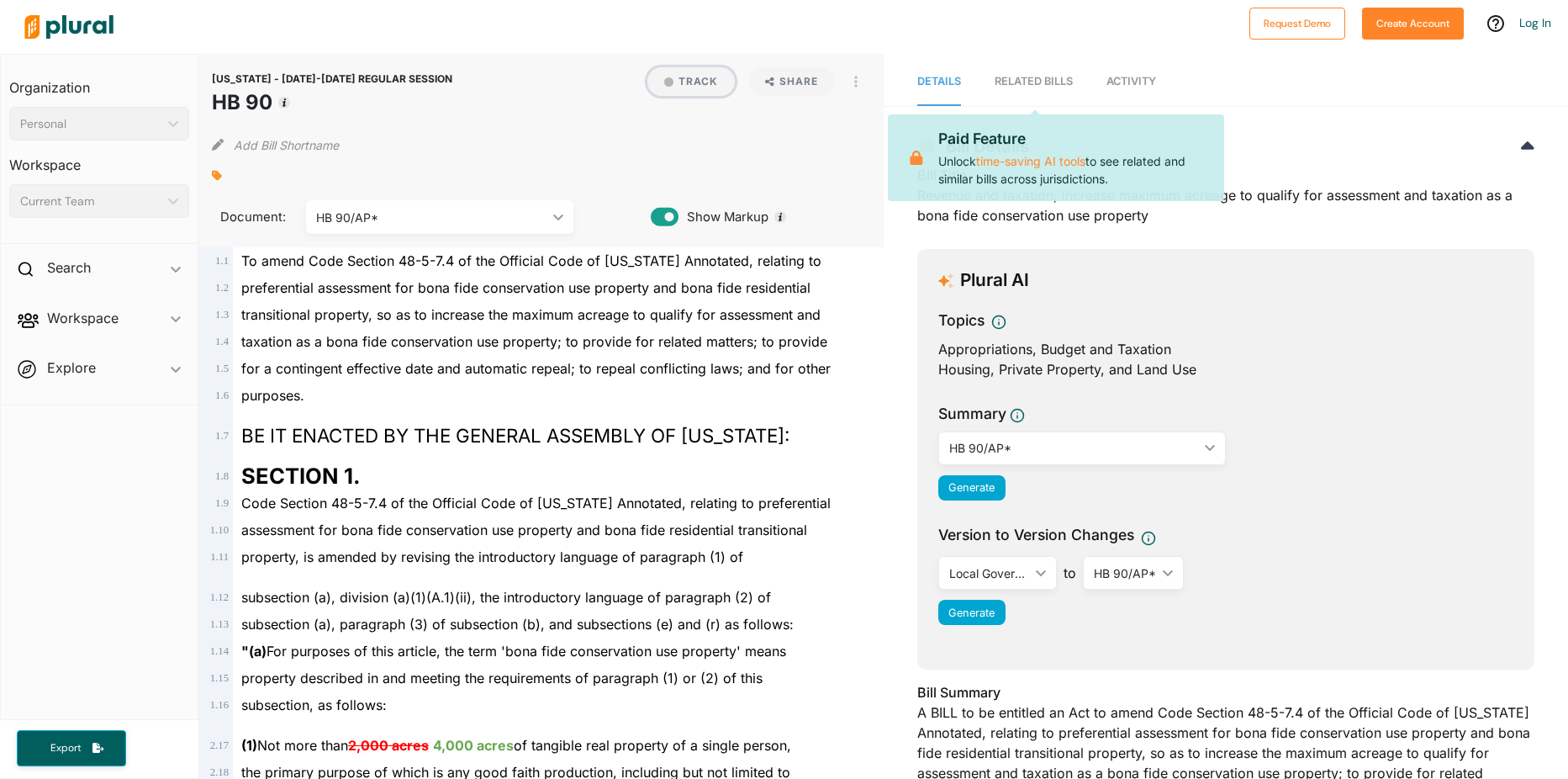
click at [657, 84] on button "Track" at bounding box center [690, 81] width 87 height 28
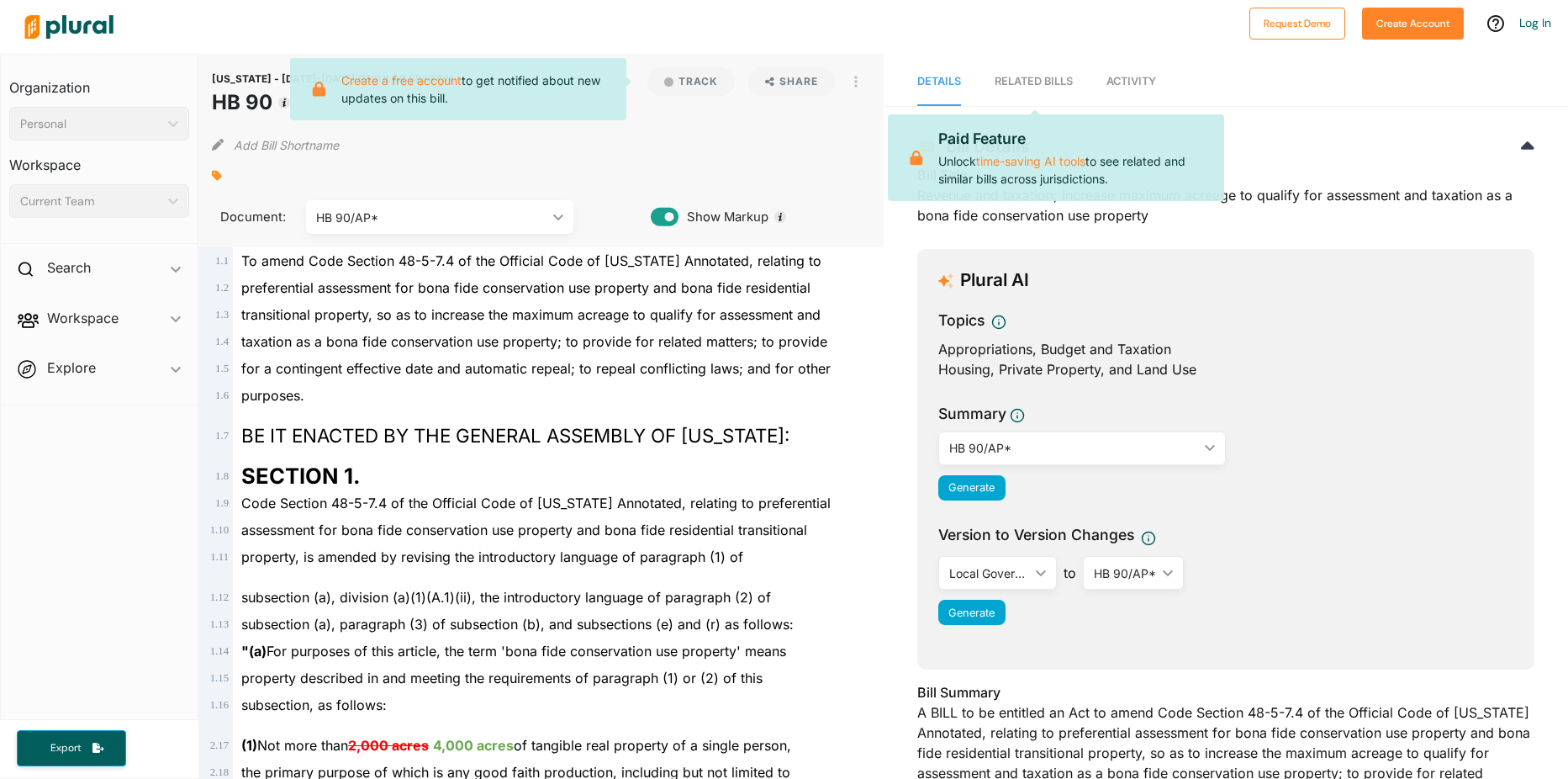
click at [539, 157] on div "Add Bill Shortname" at bounding box center [540, 140] width 657 height 34
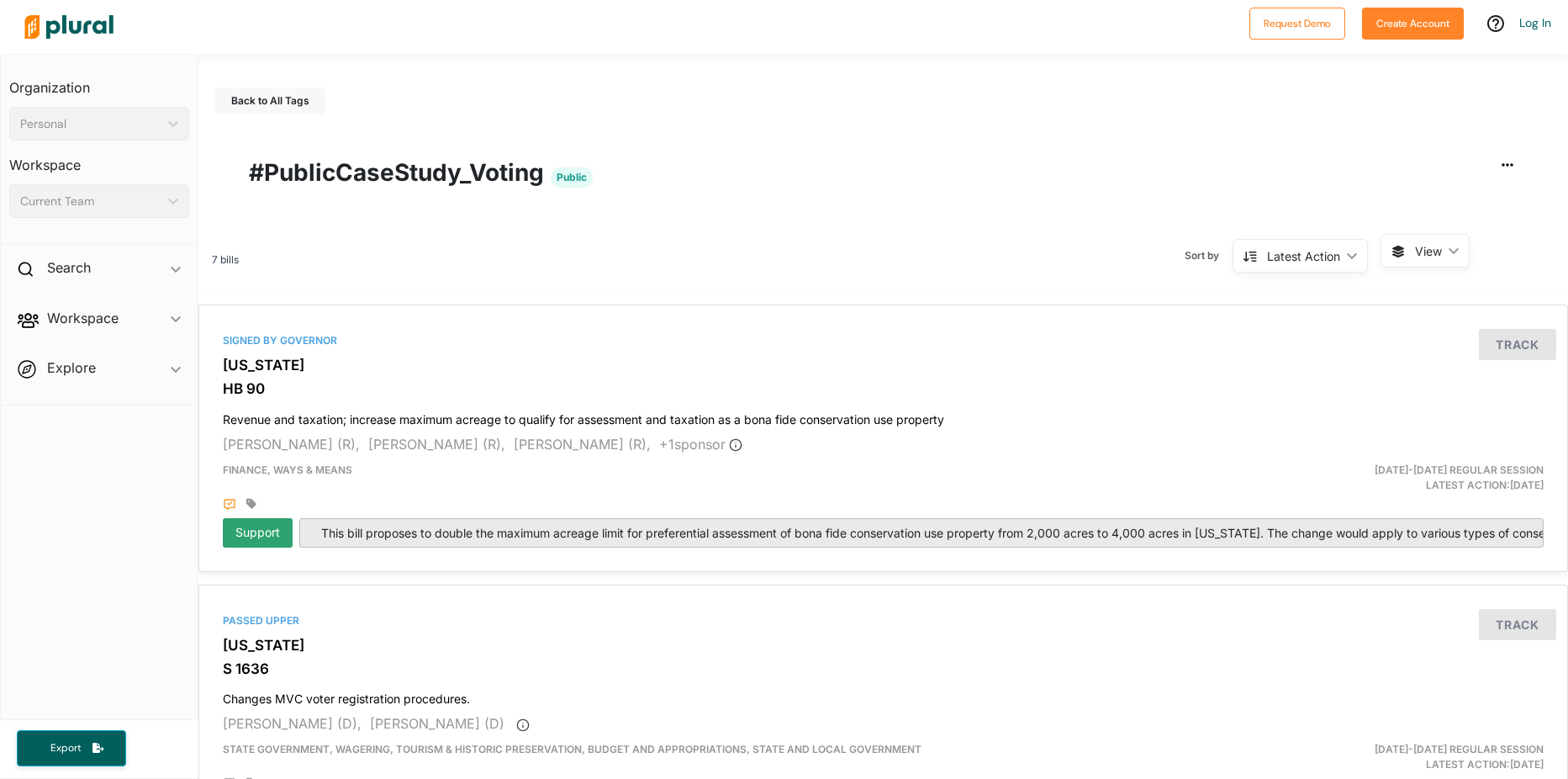
click at [1348, 255] on div "Latest Action ic_keyboard_arrow_down" at bounding box center [1300, 255] width 135 height 34
click at [159, 278] on div "Search ic_keyboard_arrow_down" at bounding box center [99, 271] width 196 height 46
click at [148, 300] on h4 "Bills" at bounding box center [103, 306] width 155 height 16
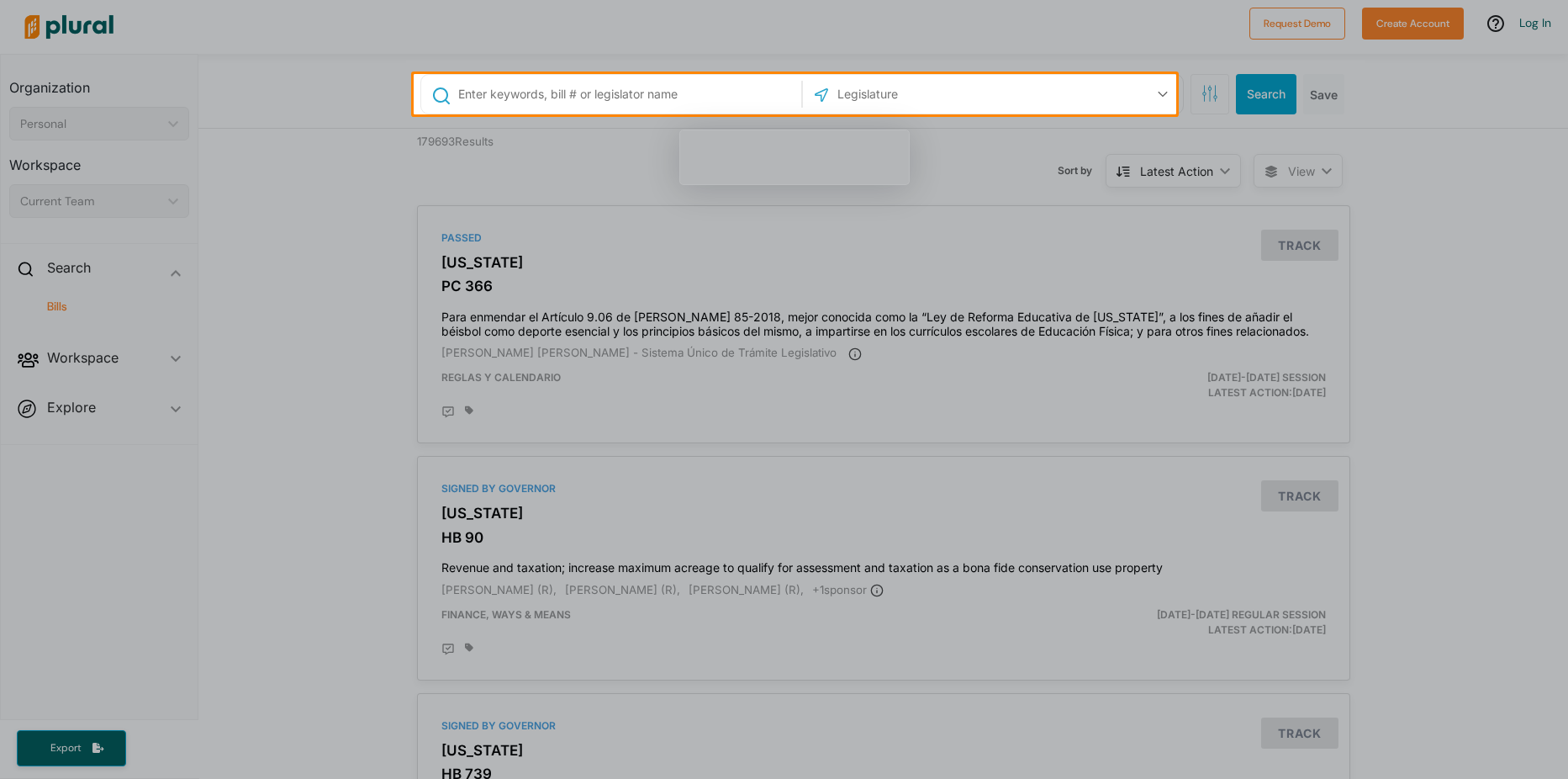
click at [652, 194] on div at bounding box center [784, 446] width 1568 height 664
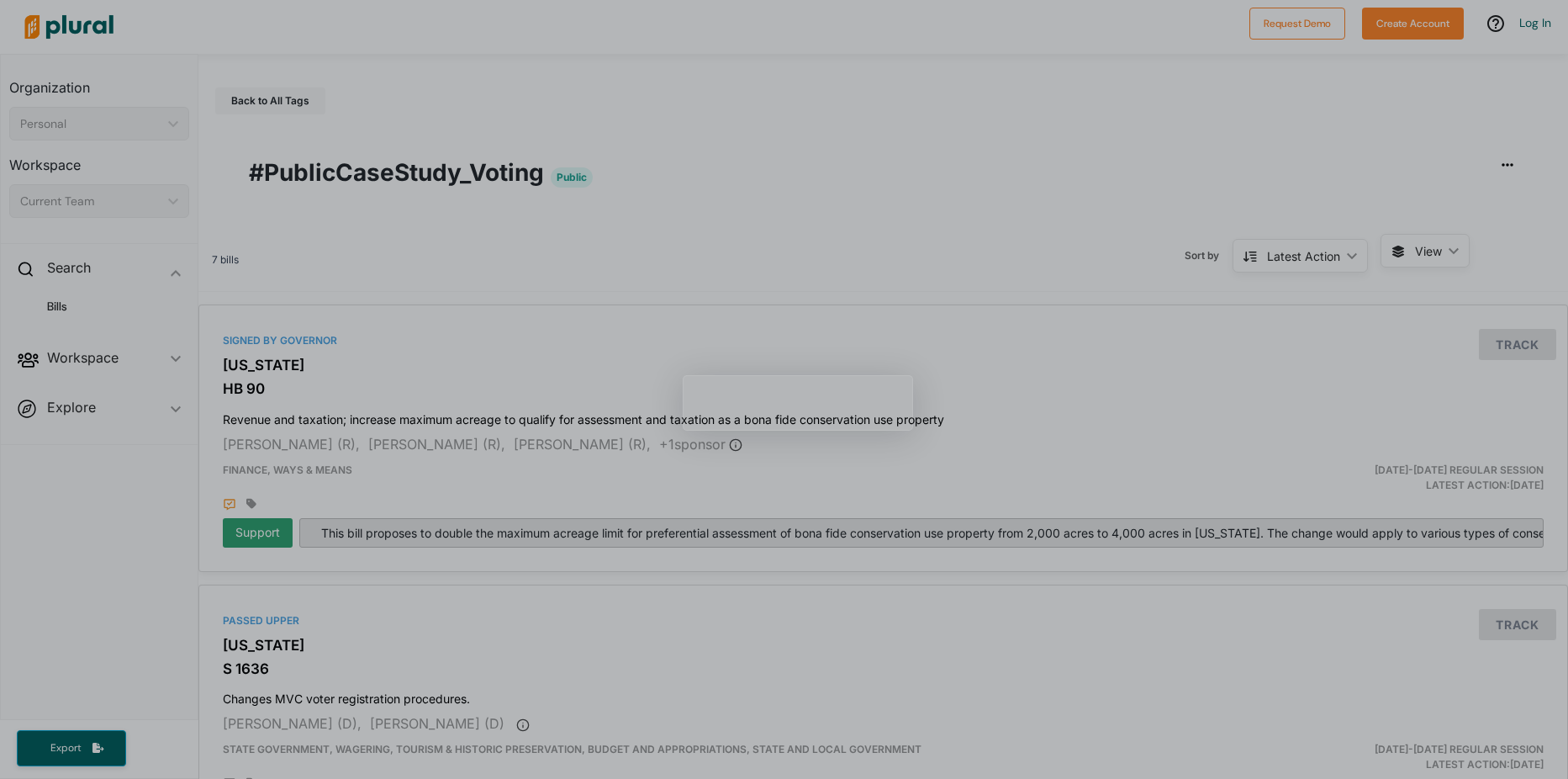
click at [1425, 257] on span "View" at bounding box center [1428, 251] width 27 height 17
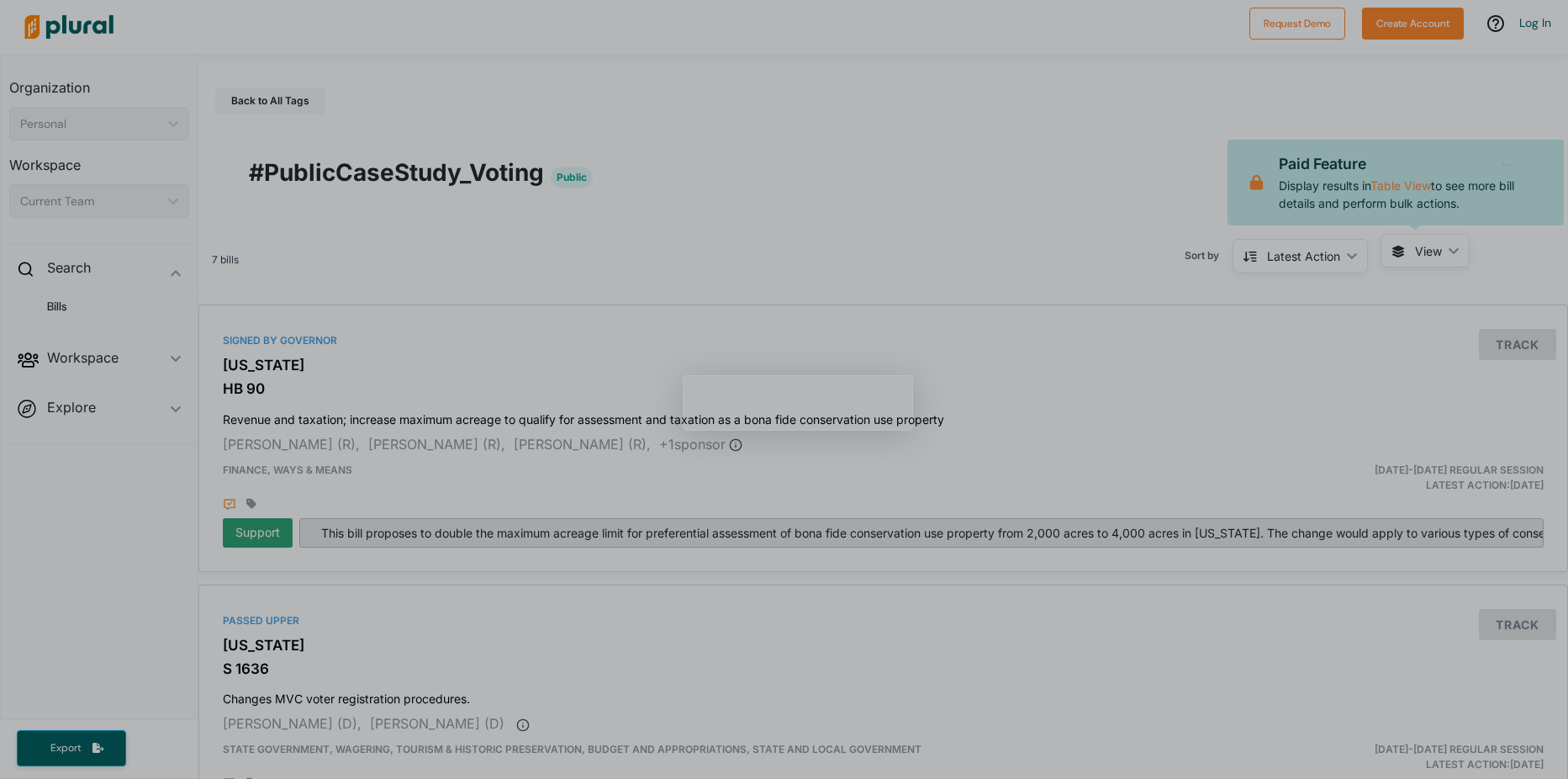
click at [1425, 257] on span "View" at bounding box center [1428, 251] width 27 height 17
click at [1328, 259] on div "Latest Action" at bounding box center [1304, 256] width 73 height 17
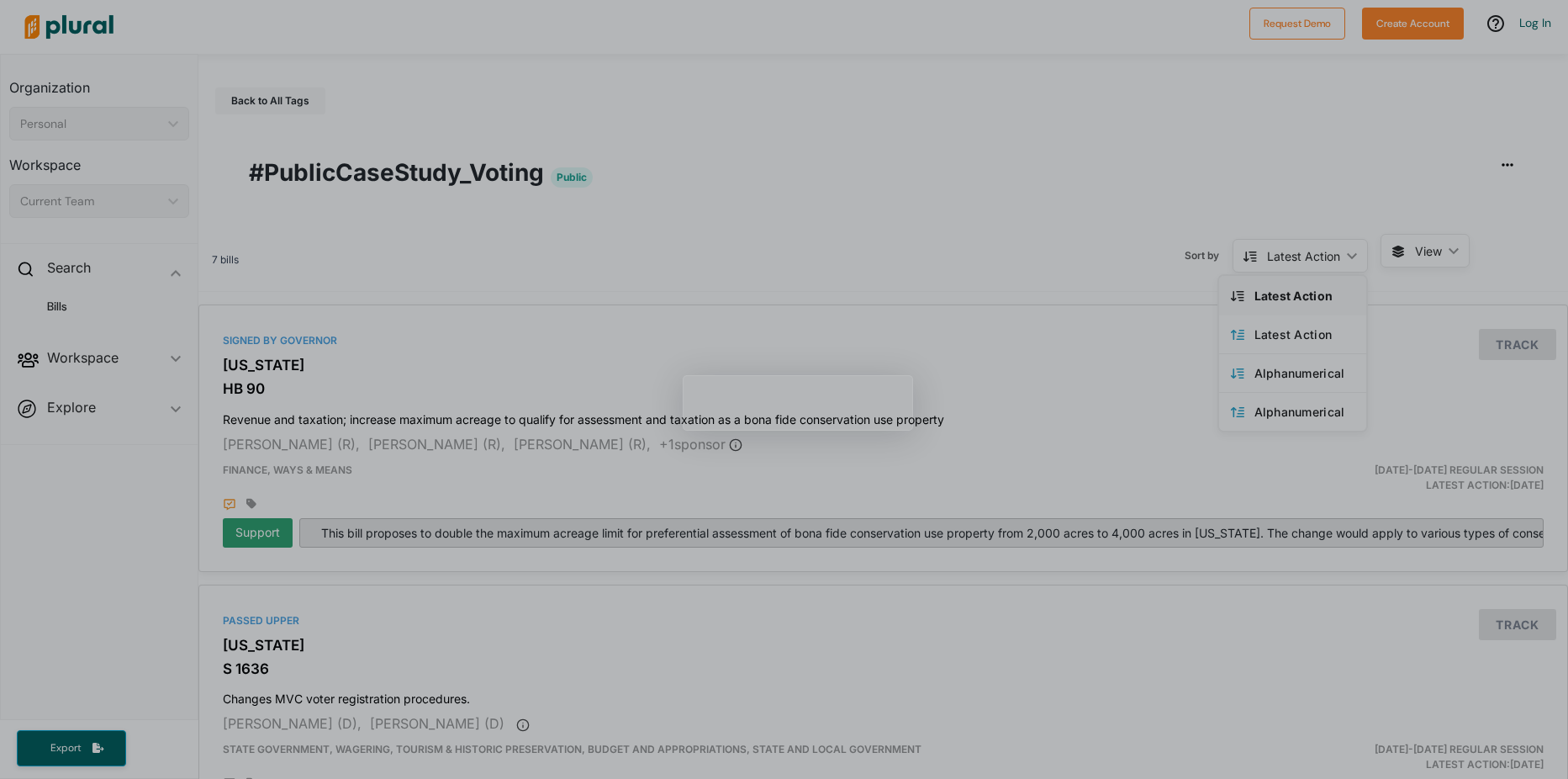
click at [1328, 259] on div "Latest Action" at bounding box center [1304, 256] width 73 height 17
click at [1192, 259] on span "Sort by" at bounding box center [1209, 256] width 48 height 16
